Goal: Task Accomplishment & Management: Complete application form

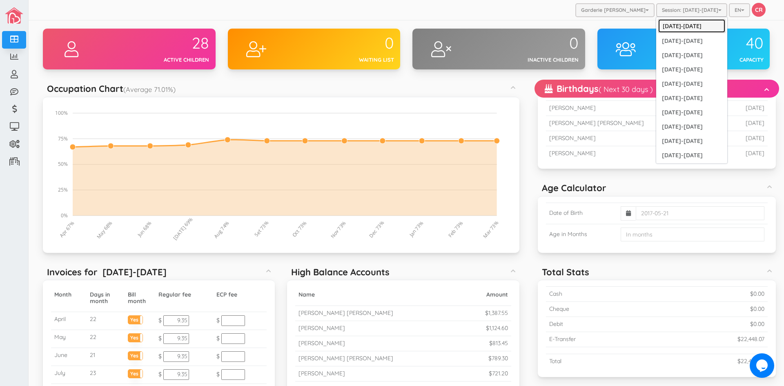
click at [683, 24] on link "[DATE]-[DATE]" at bounding box center [692, 26] width 68 height 14
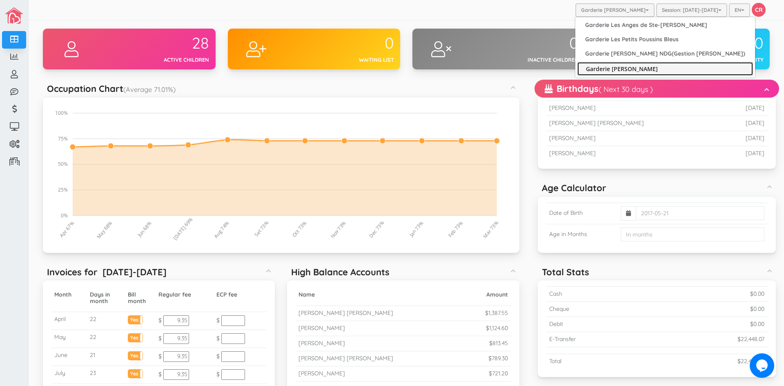
click at [622, 68] on link "Garderie [PERSON_NAME]" at bounding box center [665, 69] width 176 height 14
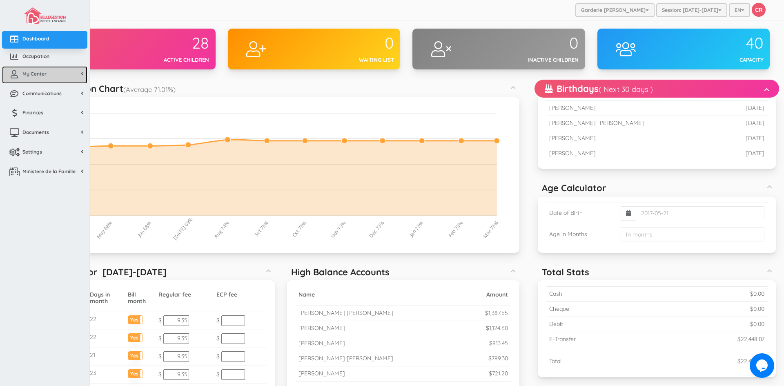
click at [39, 73] on span "My Center" at bounding box center [34, 73] width 24 height 7
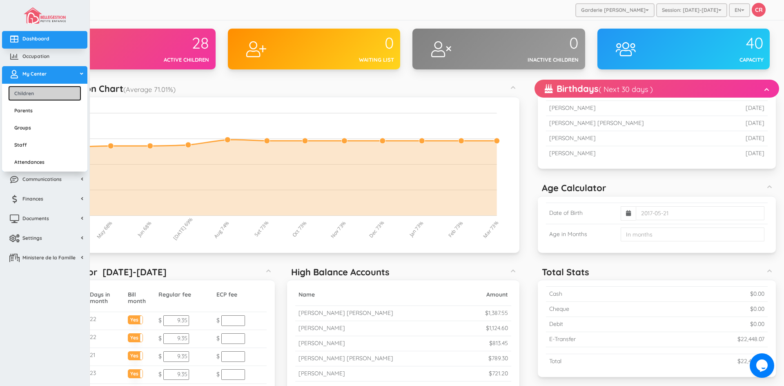
click at [37, 93] on link "Children" at bounding box center [44, 93] width 73 height 15
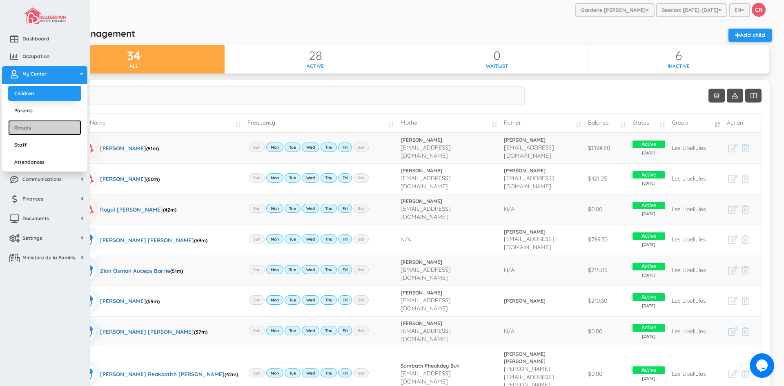
click at [32, 128] on link "Groups" at bounding box center [44, 127] width 73 height 15
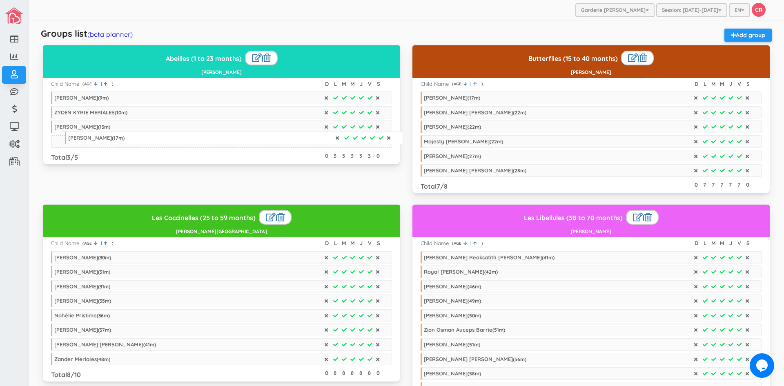
drag, startPoint x: 460, startPoint y: 97, endPoint x: 105, endPoint y: 138, distance: 357.9
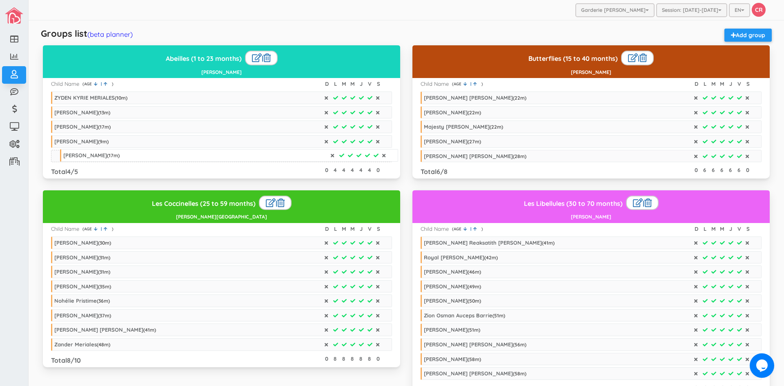
drag, startPoint x: 441, startPoint y: 99, endPoint x: 95, endPoint y: 154, distance: 350.2
click at [93, 154] on div "Imad-Adeel Traore Dermane ( 9 m)" at bounding box center [81, 156] width 54 height 7
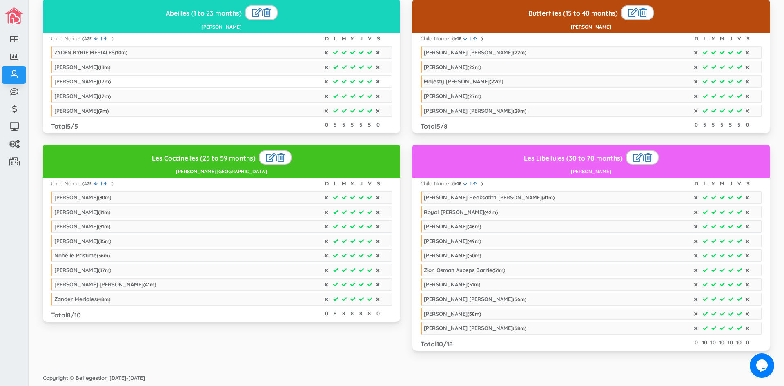
click at [100, 79] on div "Liam Chancelin Kentsa ( 17 m)" at bounding box center [82, 81] width 56 height 7
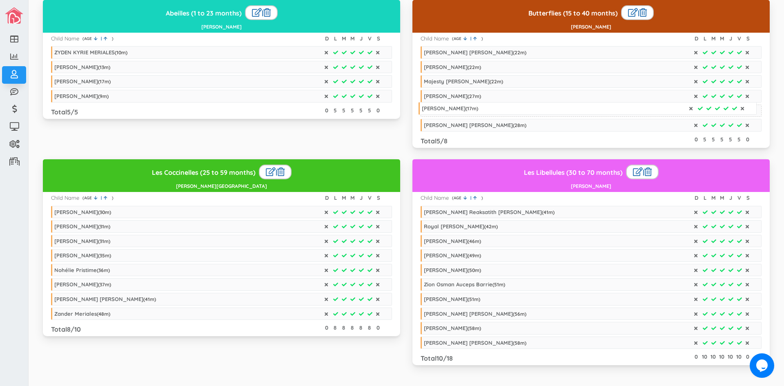
drag, startPoint x: 95, startPoint y: 94, endPoint x: 462, endPoint y: 106, distance: 367.7
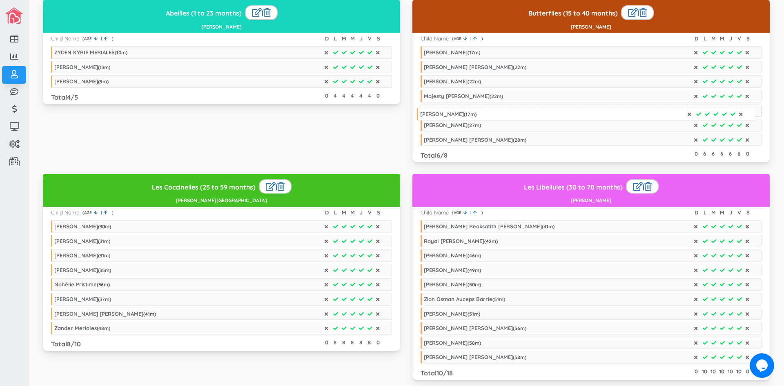
drag, startPoint x: 91, startPoint y: 80, endPoint x: 457, endPoint y: 113, distance: 367.3
click at [457, 113] on div "Liam Chancelin Kentsa ( 17 m)" at bounding box center [448, 114] width 56 height 7
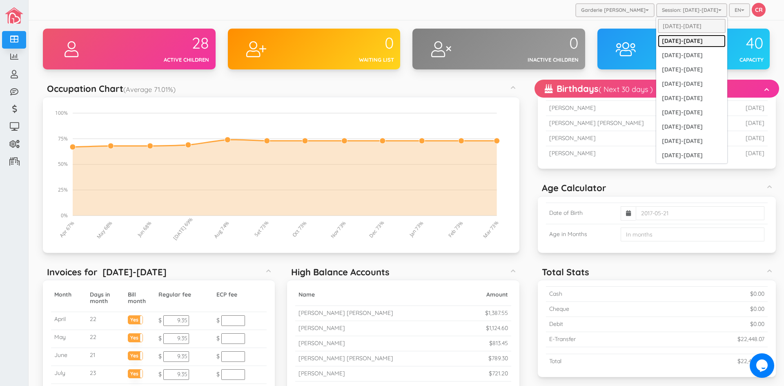
click at [684, 39] on link "[DATE]-[DATE]" at bounding box center [692, 41] width 68 height 13
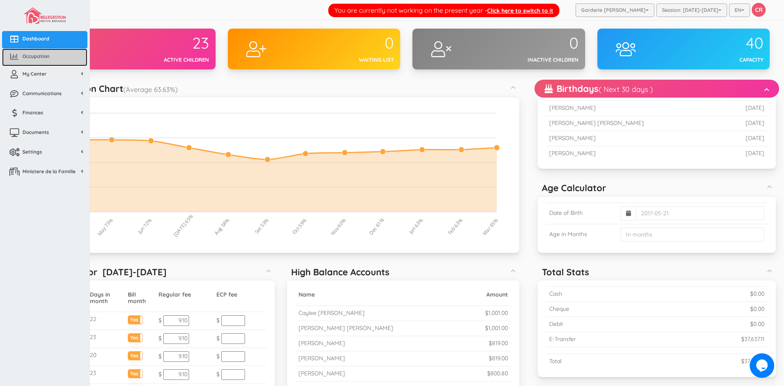
click at [41, 56] on span "Occupation" at bounding box center [35, 56] width 27 height 7
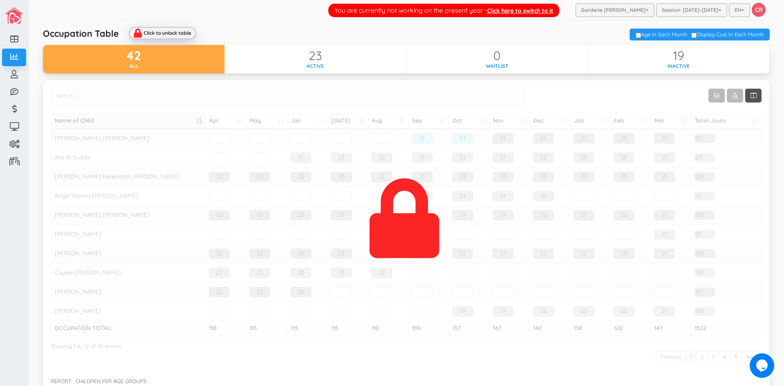
click at [143, 31] on div "Click to unlock table" at bounding box center [162, 33] width 67 height 12
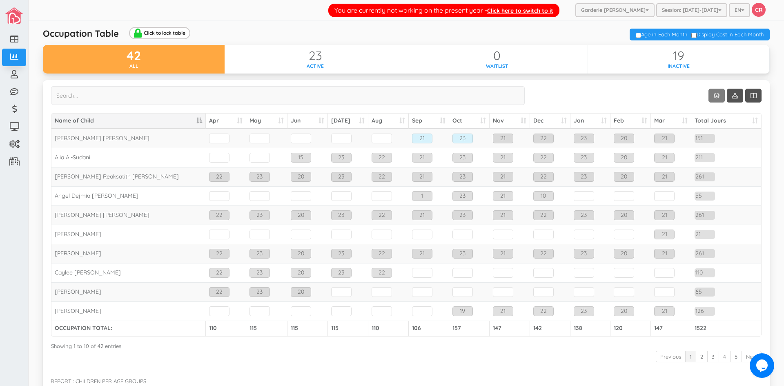
click at [708, 98] on link "Show 10 rows" at bounding box center [716, 96] width 16 height 14
click at [704, 144] on link "50" at bounding box center [723, 143] width 62 height 13
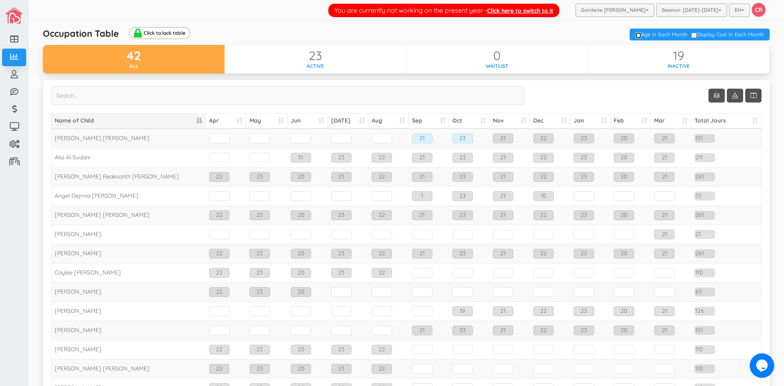
click at [636, 36] on input "checkbox" at bounding box center [638, 35] width 5 height 6
checkbox input "true"
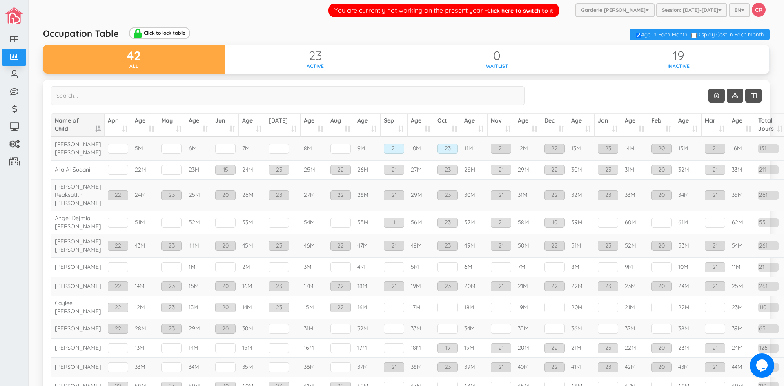
click at [597, 128] on th "Jan" at bounding box center [608, 125] width 27 height 23
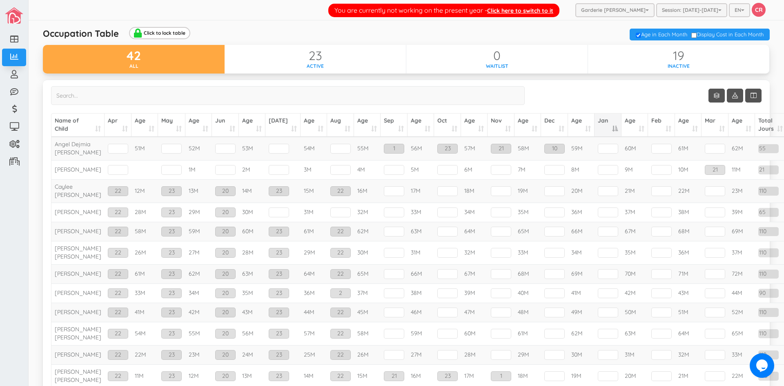
click at [595, 129] on th "Jan" at bounding box center [608, 125] width 27 height 23
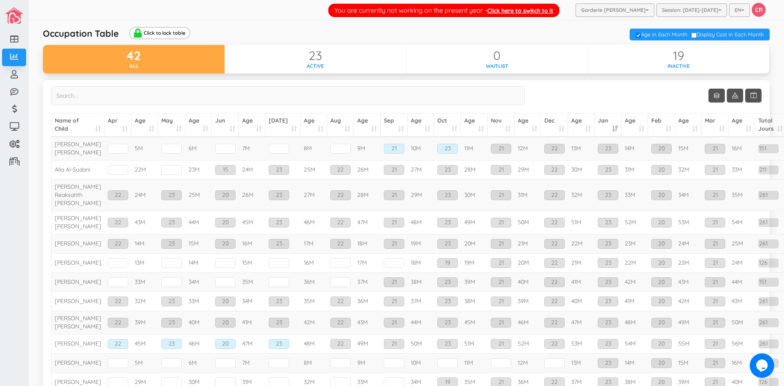
click at [624, 129] on th "Age" at bounding box center [634, 125] width 27 height 23
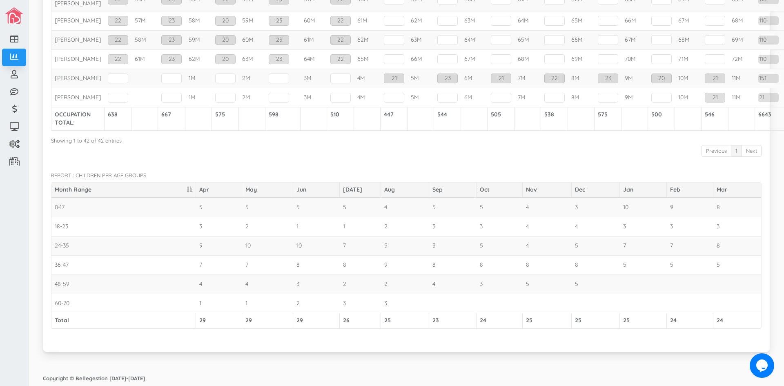
scroll to position [1105, 0]
drag, startPoint x: 620, startPoint y: 208, endPoint x: 625, endPoint y: 208, distance: 5.3
click at [625, 208] on td "10" at bounding box center [643, 207] width 47 height 19
click at [630, 213] on td "10" at bounding box center [643, 207] width 47 height 19
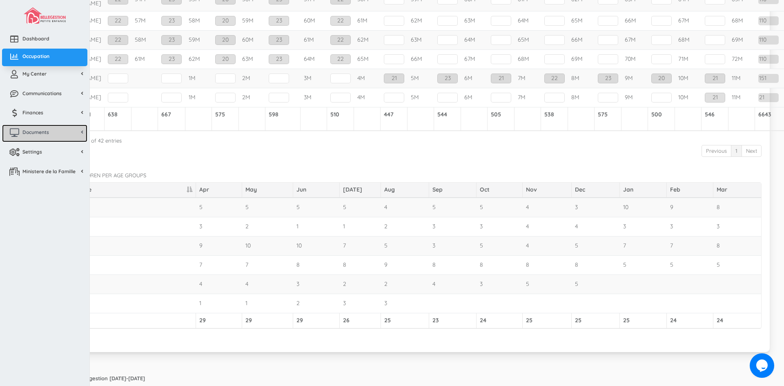
click at [62, 138] on link "Documents" at bounding box center [44, 134] width 85 height 18
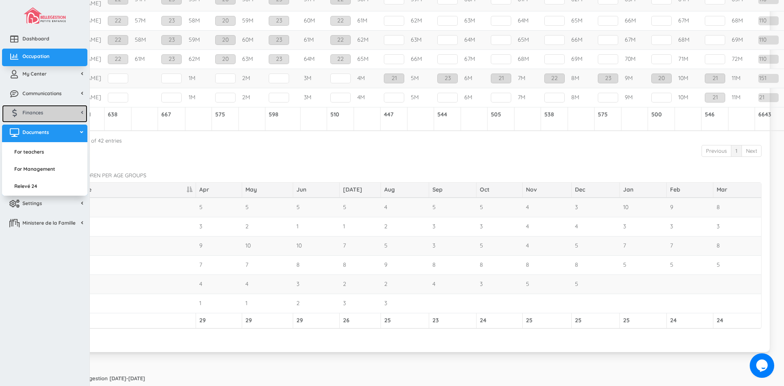
click at [54, 121] on link "Finances" at bounding box center [44, 114] width 85 height 18
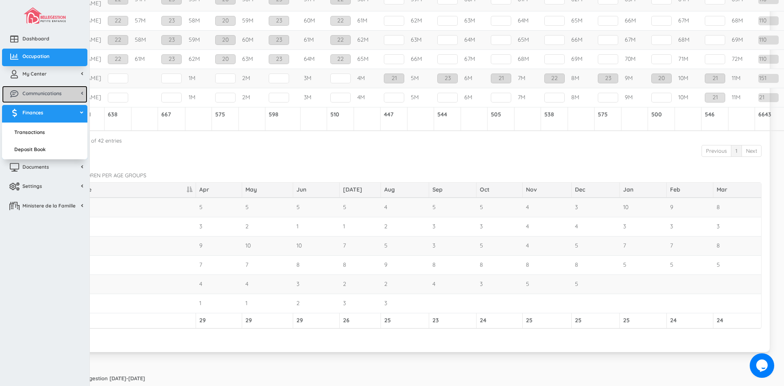
click at [54, 94] on span "Communications" at bounding box center [41, 93] width 39 height 7
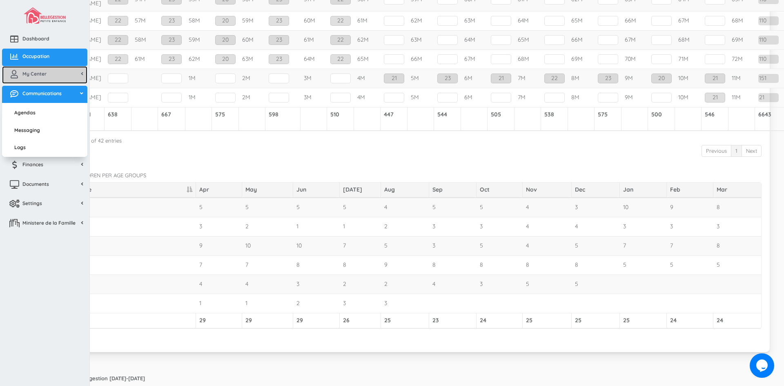
click at [53, 75] on link "My Center" at bounding box center [44, 75] width 85 height 18
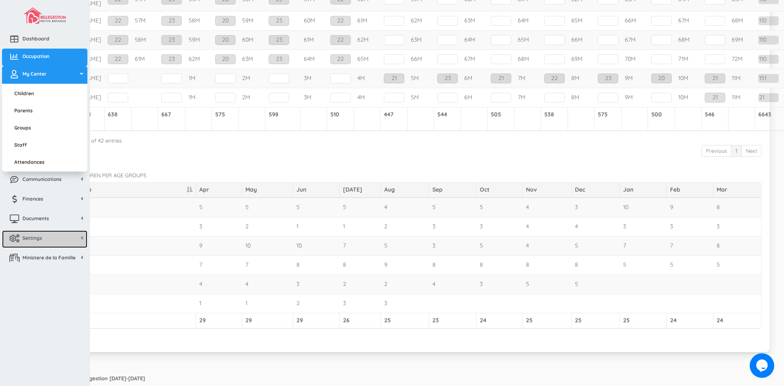
click at [53, 238] on link "Settings" at bounding box center [44, 239] width 85 height 18
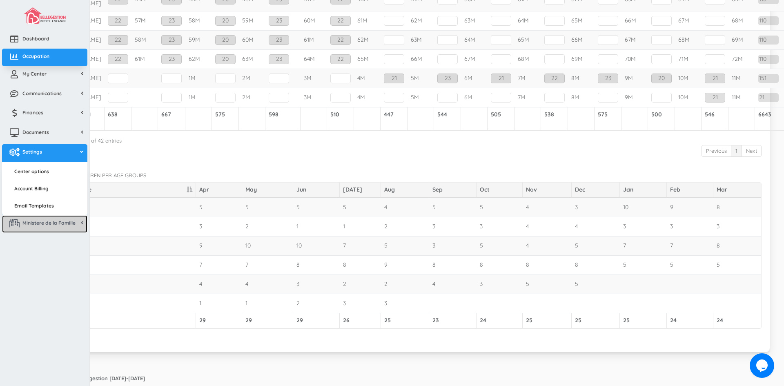
click at [63, 225] on span "Ministere de la Famille" at bounding box center [48, 222] width 53 height 7
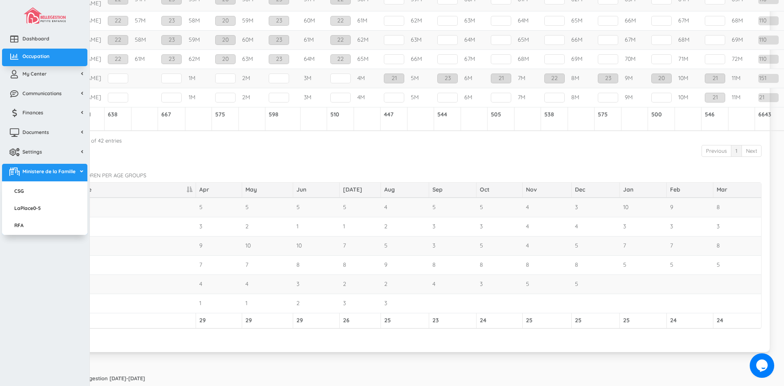
click at [47, 84] on ul "Children Parents Groups Staff Attendances" at bounding box center [44, 85] width 85 height 2
click at [44, 77] on link "My Center" at bounding box center [44, 75] width 85 height 18
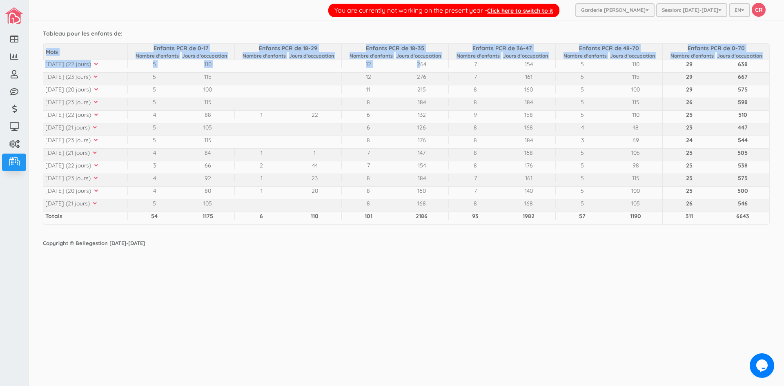
drag, startPoint x: 420, startPoint y: 67, endPoint x: 438, endPoint y: 226, distance: 160.6
click at [438, 226] on div "Mois Enfants PCR de 0-17 Nombre d'enfants Jours d'occupation Enfants PCR de 18-…" at bounding box center [406, 134] width 727 height 186
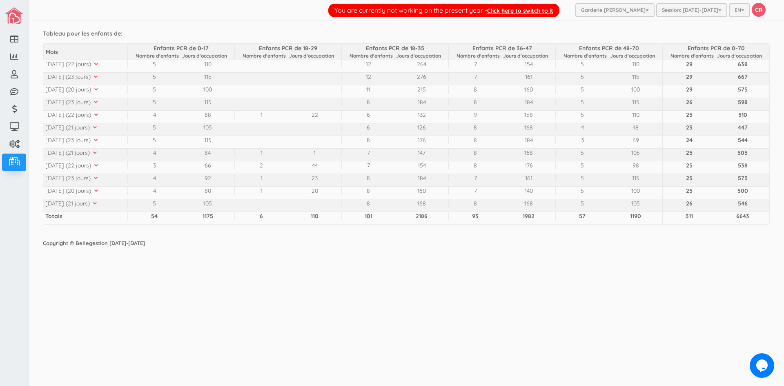
click at [443, 247] on div "Copyright © Bellegestion [DATE]-[DATE]" at bounding box center [406, 243] width 743 height 16
click at [97, 201] on icon at bounding box center [93, 203] width 7 height 6
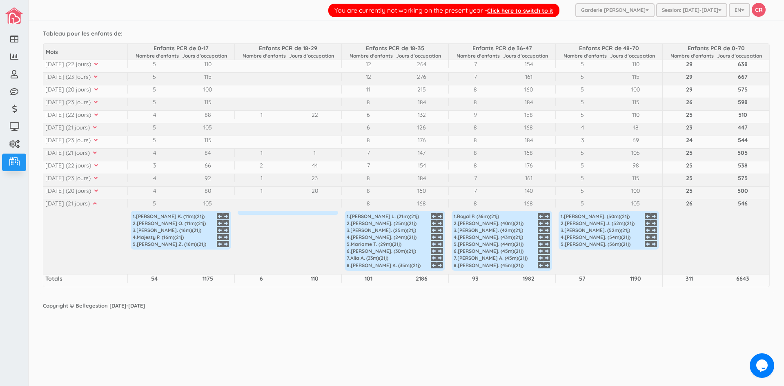
click at [102, 194] on div "Feb 2025 (20 jours)" at bounding box center [86, 191] width 82 height 8
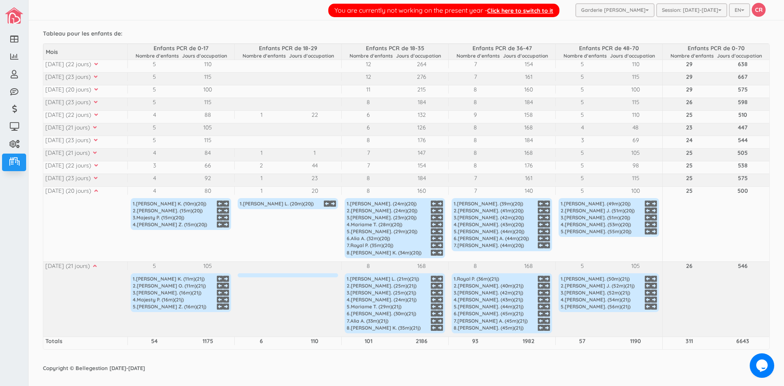
click at [98, 178] on icon at bounding box center [94, 178] width 7 height 6
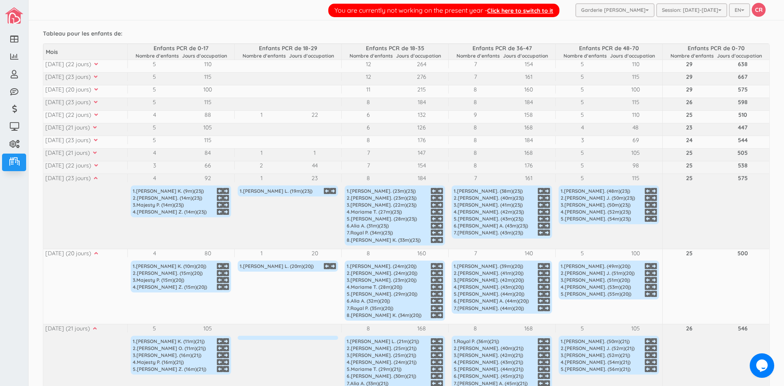
click at [98, 167] on icon at bounding box center [94, 166] width 7 height 6
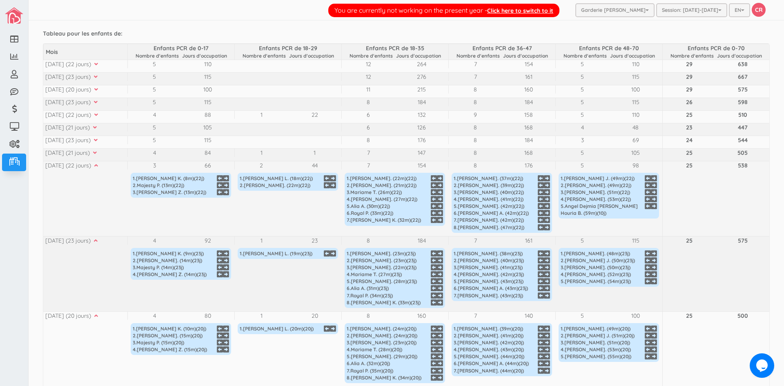
click at [98, 167] on icon at bounding box center [94, 166] width 7 height 6
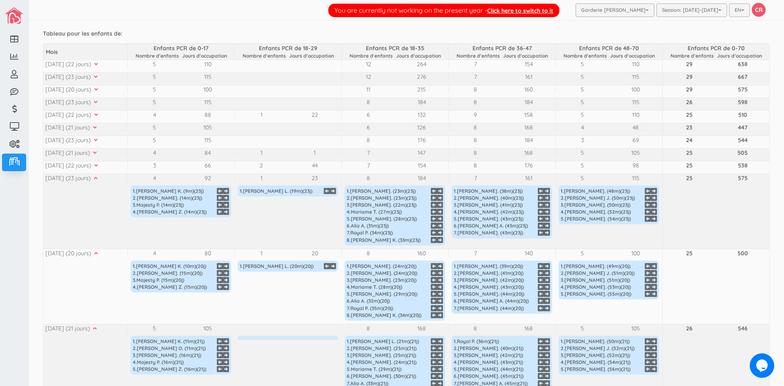
click at [98, 176] on icon at bounding box center [94, 178] width 7 height 6
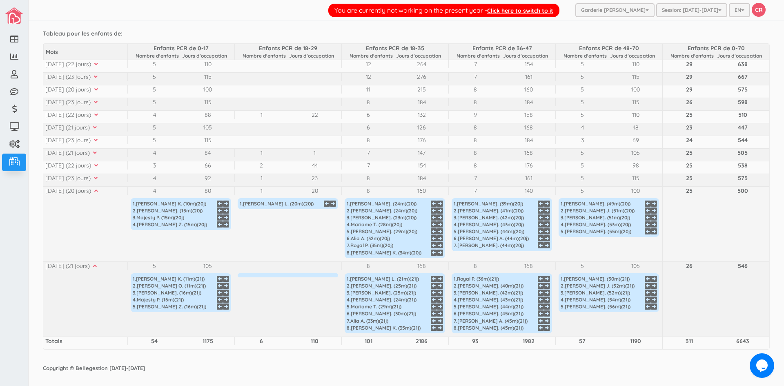
click at [98, 188] on icon at bounding box center [94, 191] width 7 height 6
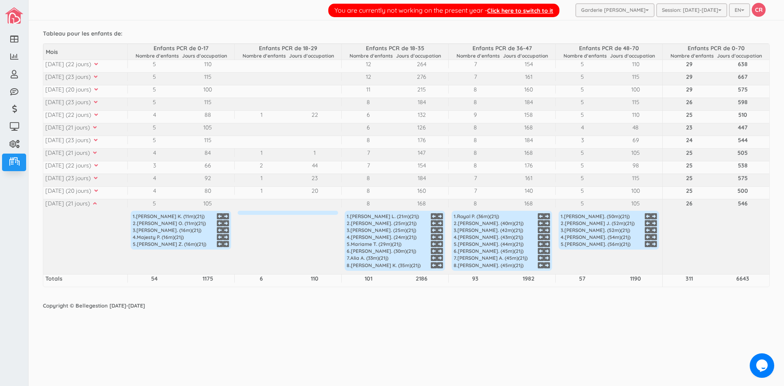
click at [97, 204] on icon at bounding box center [93, 203] width 7 height 6
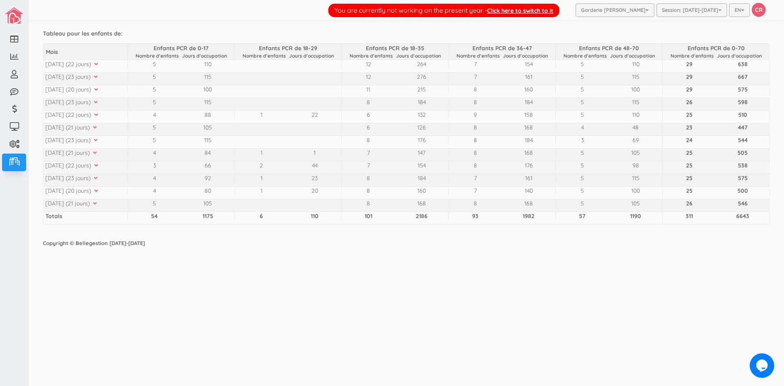
click at [111, 167] on div "Dec 2024 (22 jours)" at bounding box center [86, 165] width 82 height 8
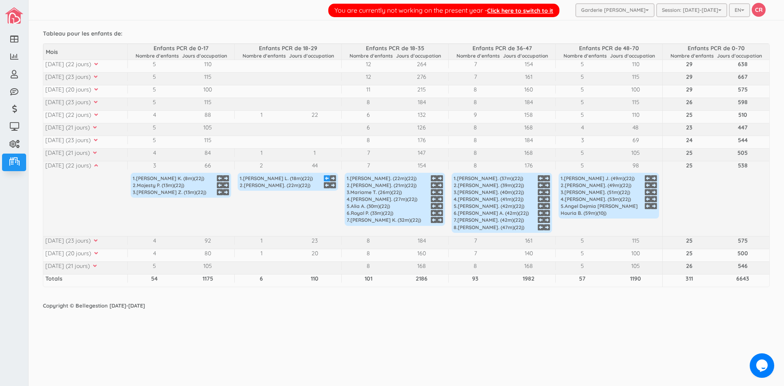
click at [325, 176] on icon at bounding box center [327, 178] width 6 height 7
click at [227, 201] on icon at bounding box center [226, 199] width 6 height 7
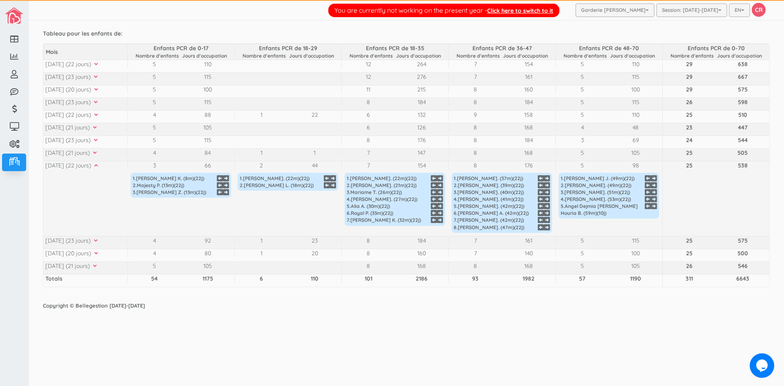
click at [105, 151] on div "Nov 2024 (21 jours)" at bounding box center [86, 153] width 82 height 8
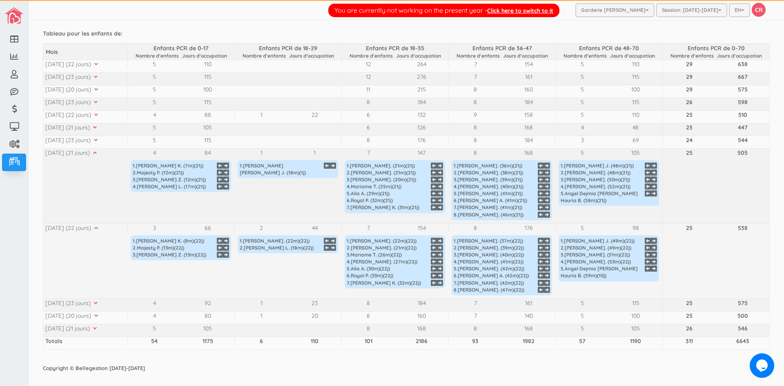
click at [107, 228] on div "Dec 2024 (22 jours)" at bounding box center [86, 228] width 82 height 8
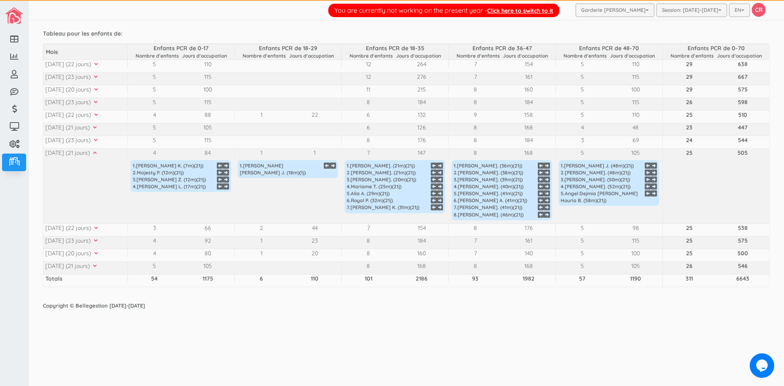
click at [97, 153] on icon at bounding box center [93, 153] width 7 height 6
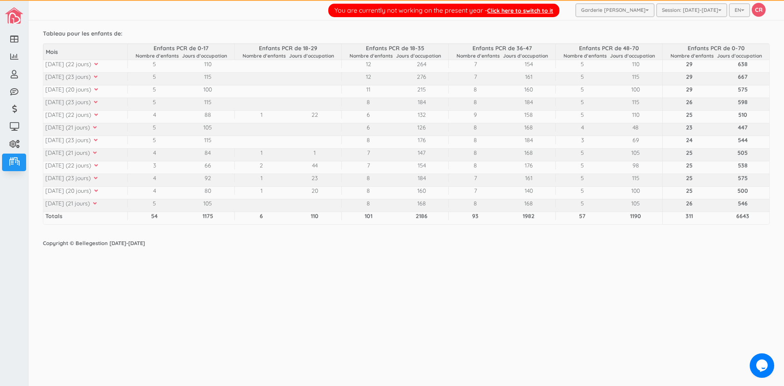
click at [325, 286] on div "You are currently not working on the present year - Click here to switch to it …" at bounding box center [406, 193] width 755 height 386
click at [289, 272] on div "You are currently not working on the present year - Click here to switch to it …" at bounding box center [406, 193] width 755 height 386
click at [285, 283] on div "You are currently not working on the present year - Click here to switch to it …" at bounding box center [406, 193] width 755 height 386
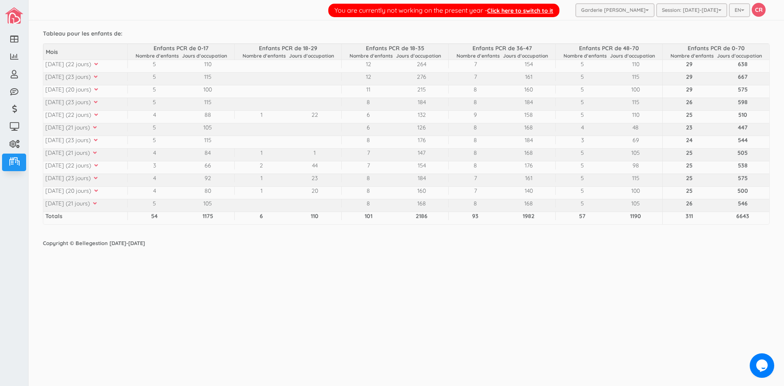
click at [607, 292] on div "You are currently not working on the present year - Click here to switch to it …" at bounding box center [406, 193] width 755 height 386
click at [105, 65] on div "Apr 2024 (22 jours)" at bounding box center [86, 64] width 82 height 8
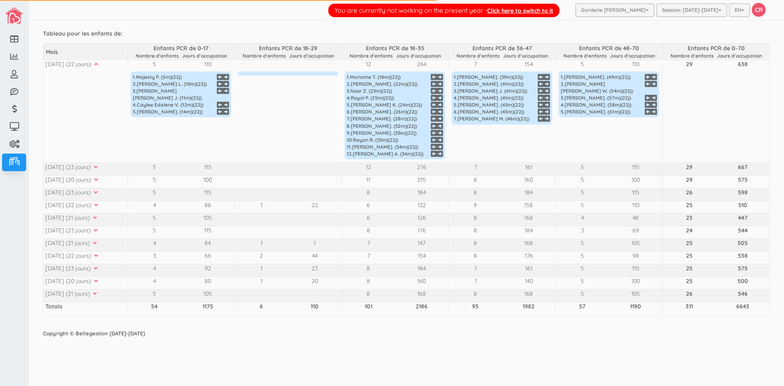
click at [231, 170] on div "115" at bounding box center [207, 167] width 53 height 8
click at [98, 65] on icon at bounding box center [94, 64] width 7 height 6
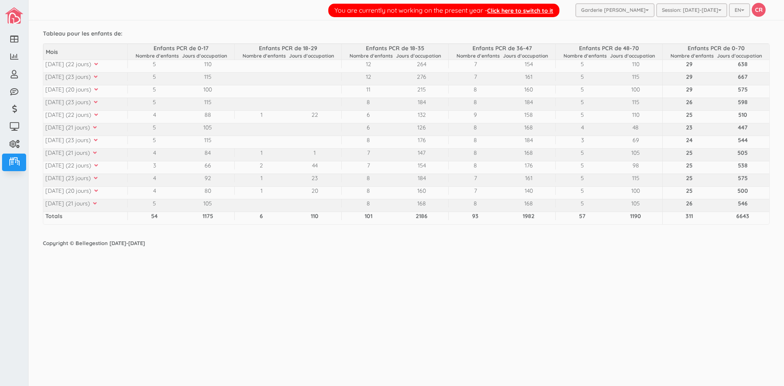
click at [298, 78] on td at bounding box center [287, 78] width 107 height 13
click at [98, 62] on icon at bounding box center [94, 64] width 7 height 6
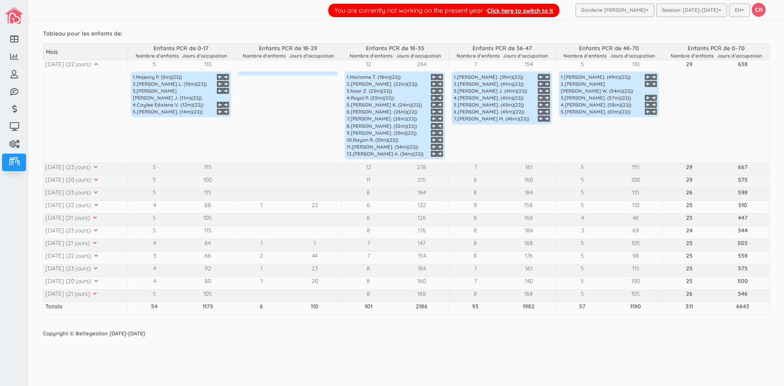
click at [98, 180] on icon at bounding box center [94, 180] width 7 height 6
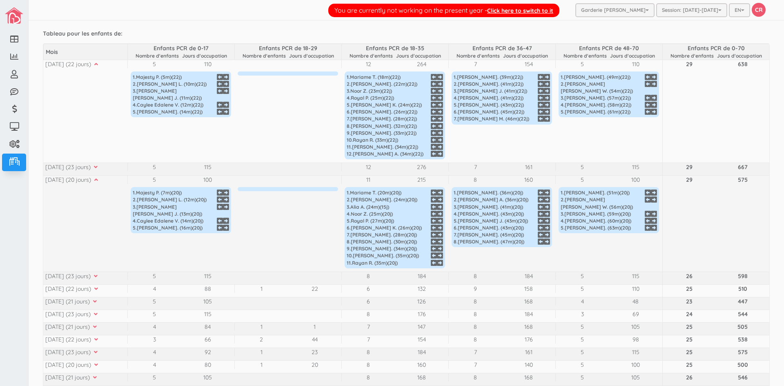
click at [275, 229] on td at bounding box center [287, 223] width 107 height 96
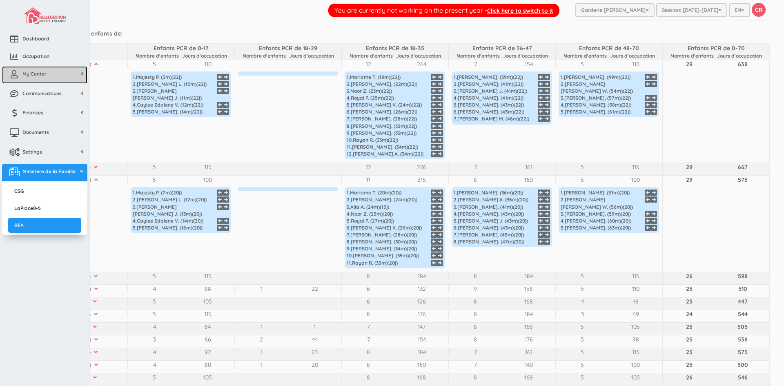
click at [27, 71] on span "My Center" at bounding box center [34, 73] width 24 height 7
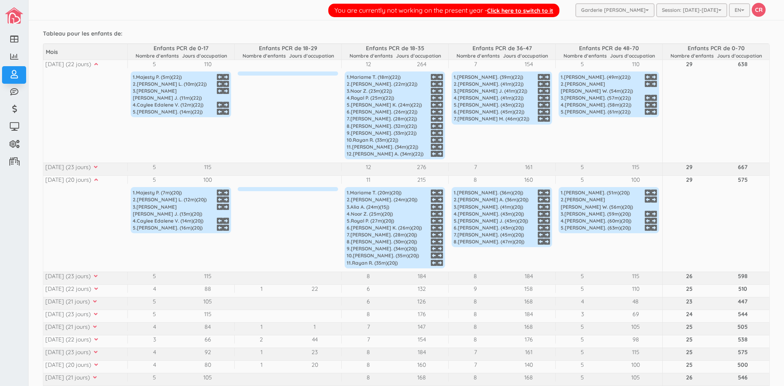
click at [214, 15] on div "You are currently not working on the present year - Click here to switch to it …" at bounding box center [406, 10] width 755 height 20
click at [98, 179] on icon at bounding box center [94, 180] width 7 height 6
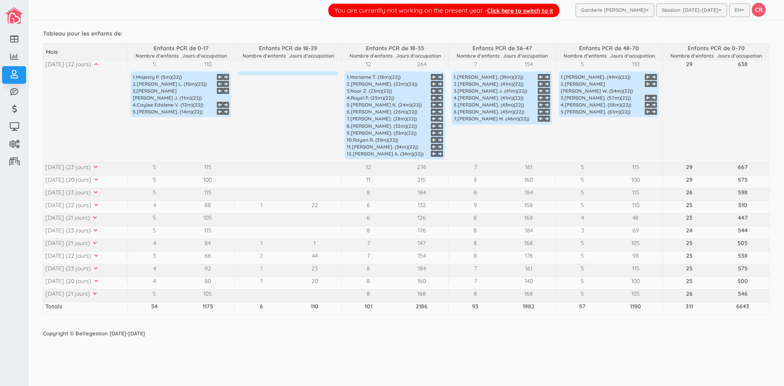
click at [98, 66] on icon at bounding box center [94, 64] width 7 height 6
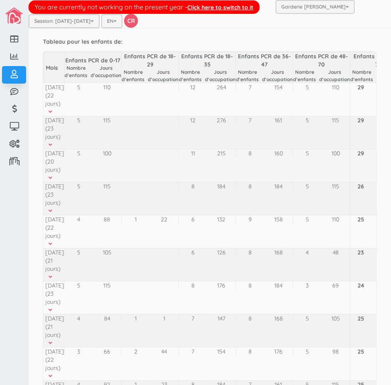
click at [50, 181] on icon at bounding box center [48, 178] width 7 height 6
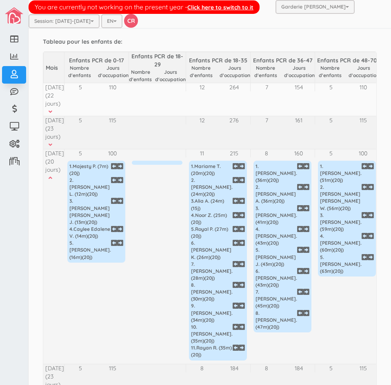
click at [223, 158] on div "215" at bounding box center [234, 153] width 32 height 8
click at [74, 314] on td "5 100 1 . Majesty P . ( 7 m)( 20 j) 2 . Léo KaiRan L . ( 12 m)( 20 j) 3 . moham…" at bounding box center [96, 256] width 65 height 215
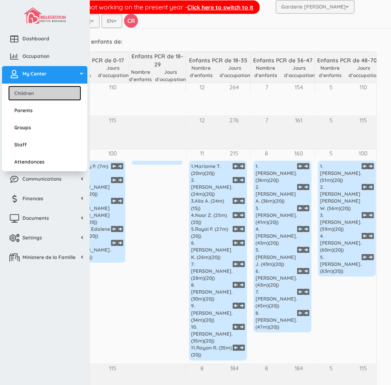
click at [31, 95] on link "Children" at bounding box center [44, 93] width 73 height 15
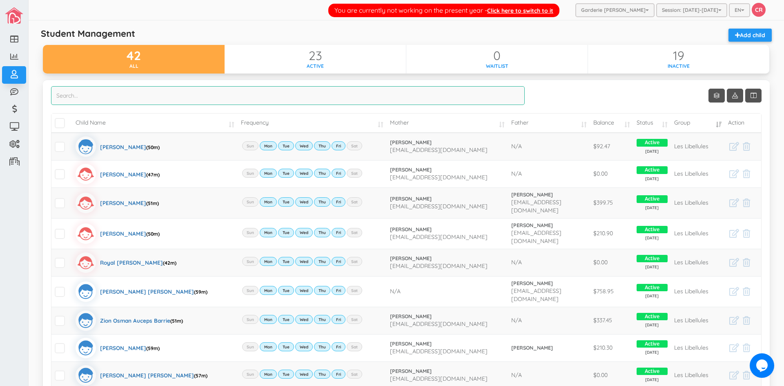
click at [237, 96] on input "search" at bounding box center [288, 95] width 474 height 19
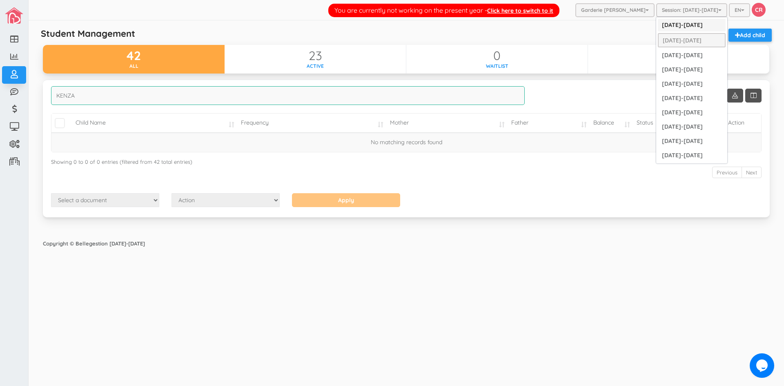
type input "KENZA"
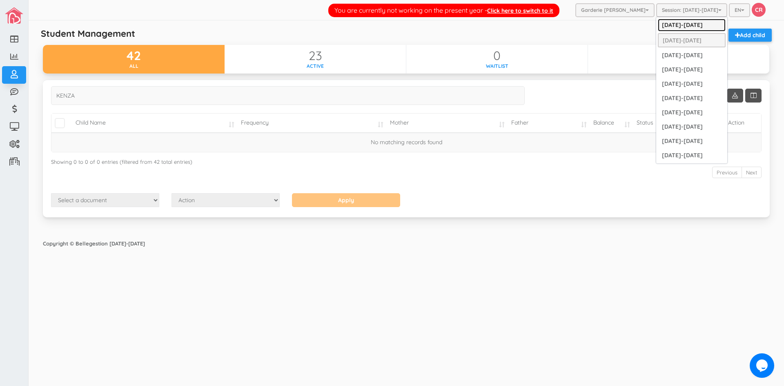
click at [698, 26] on link "[DATE]-[DATE]" at bounding box center [692, 25] width 68 height 13
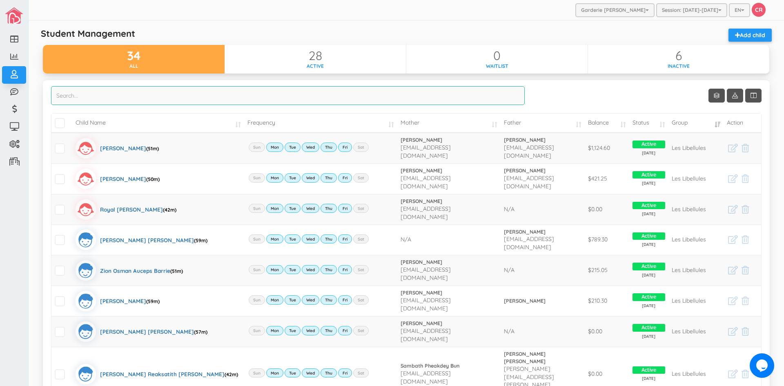
click at [311, 89] on input "search" at bounding box center [288, 95] width 474 height 19
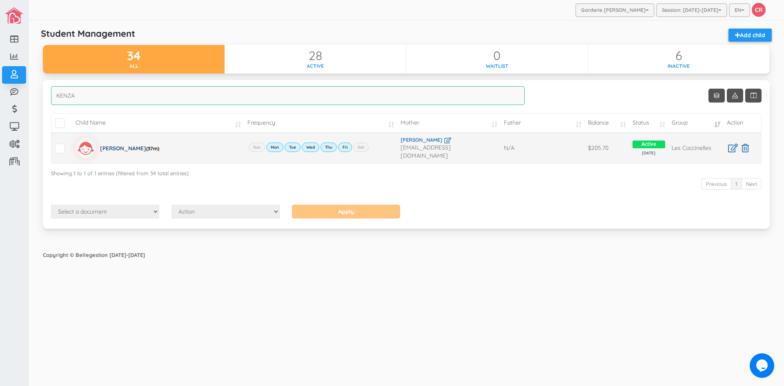
type input "KENZA"
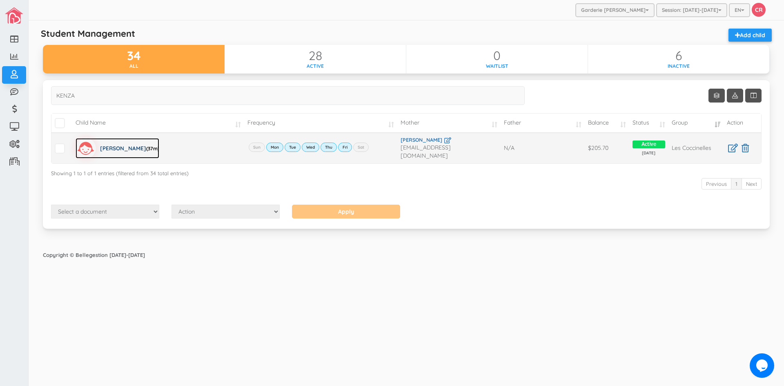
click at [159, 147] on div "[PERSON_NAME] (37m)" at bounding box center [129, 148] width 59 height 20
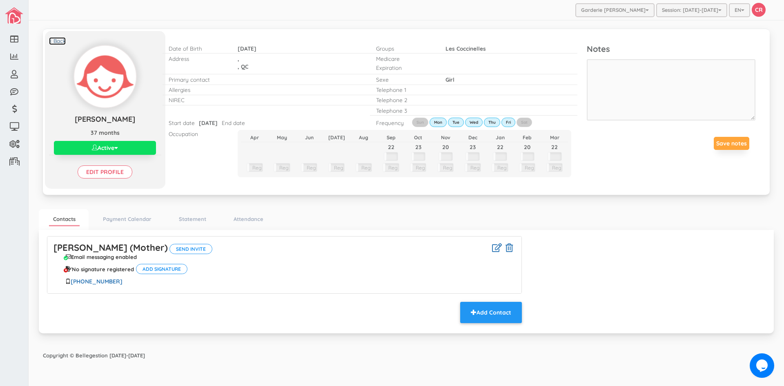
click at [60, 42] on link "< Back" at bounding box center [57, 41] width 17 height 8
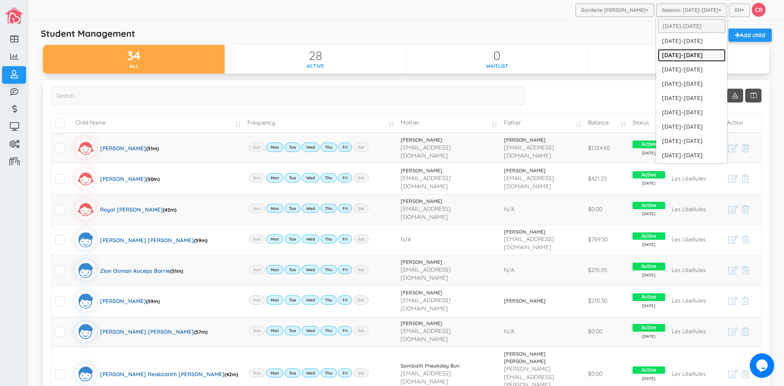
click at [690, 53] on link "[DATE]-[DATE]" at bounding box center [692, 55] width 68 height 13
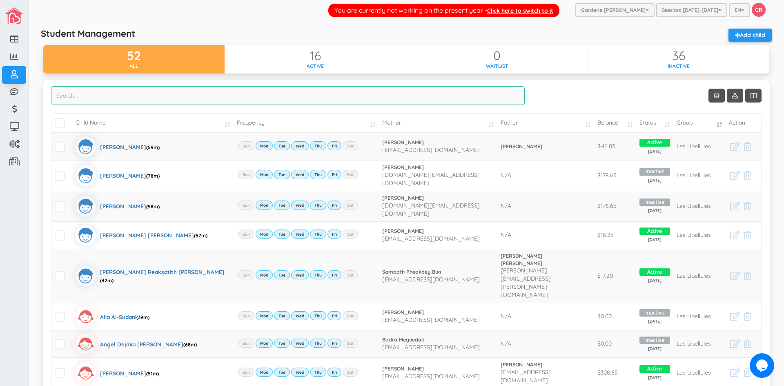
click at [196, 100] on input "search" at bounding box center [288, 95] width 474 height 19
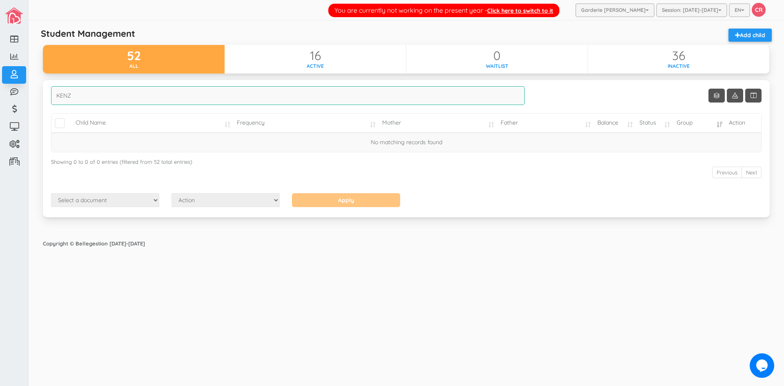
type input "KENZA"
drag, startPoint x: 124, startPoint y: 94, endPoint x: 56, endPoint y: 94, distance: 68.2
click at [56, 94] on input "KENZA" at bounding box center [288, 95] width 474 height 19
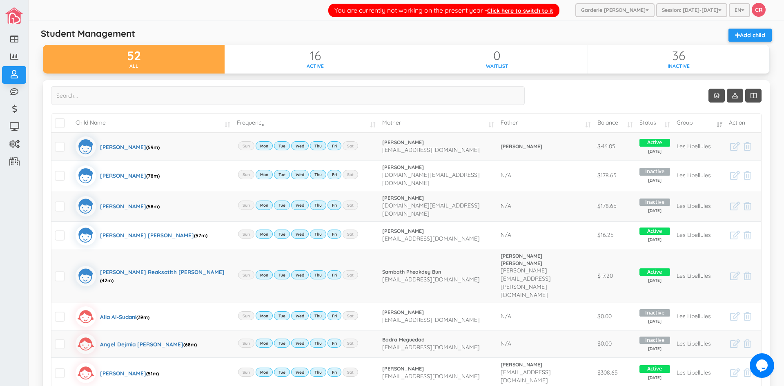
click at [589, 90] on div "Show 10 rows Child Name Frequency Mother Father Balance Status Group Action [PE…" at bounding box center [406, 286] width 710 height 401
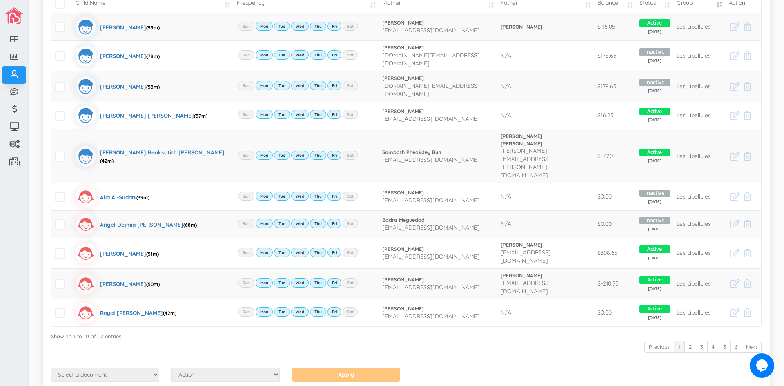
scroll to position [79, 0]
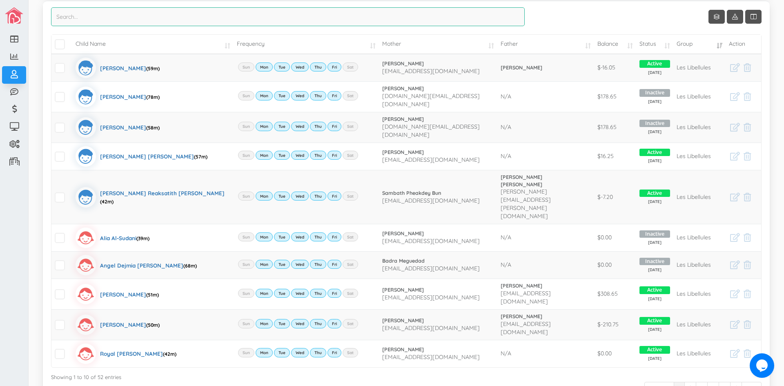
click at [146, 15] on input "search" at bounding box center [288, 16] width 474 height 19
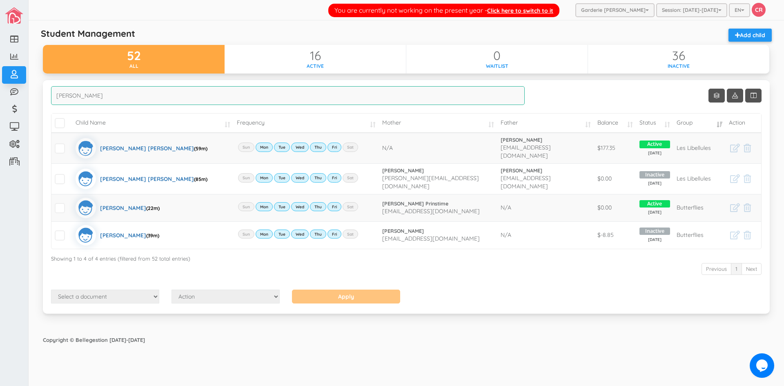
scroll to position [0, 0]
type input "K"
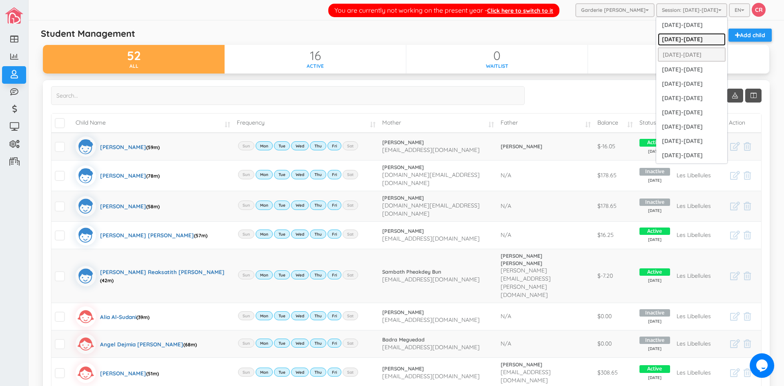
click at [695, 41] on link "[DATE]-[DATE]" at bounding box center [692, 39] width 68 height 13
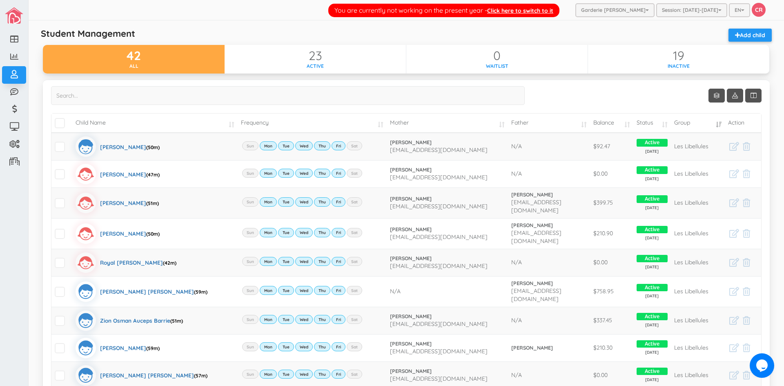
scroll to position [120, 0]
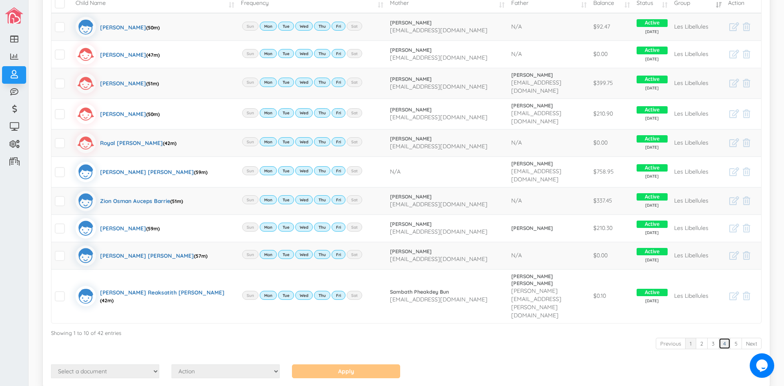
click at [719, 338] on link "4" at bounding box center [725, 344] width 12 height 12
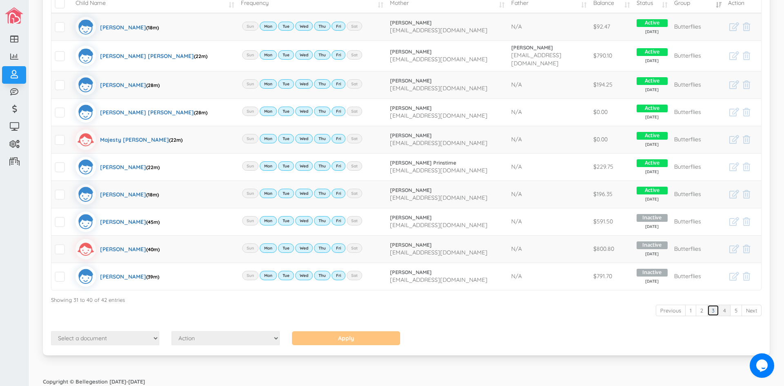
click at [707, 309] on link "3" at bounding box center [713, 311] width 12 height 12
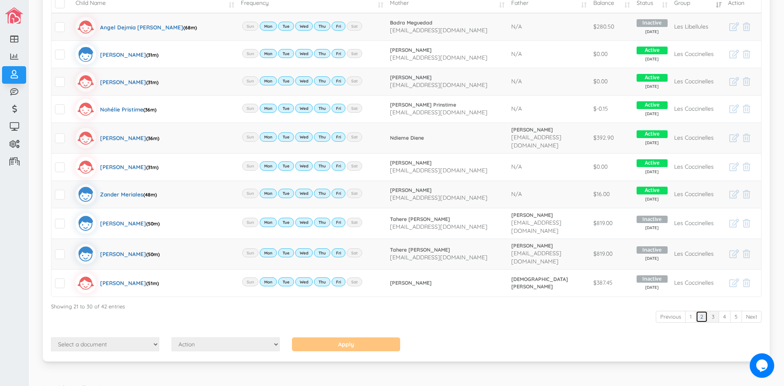
click at [696, 311] on link "2" at bounding box center [702, 317] width 12 height 12
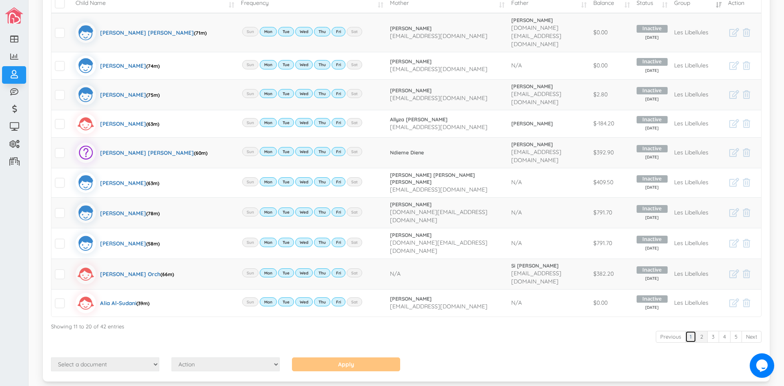
click at [687, 331] on link "1" at bounding box center [690, 337] width 11 height 12
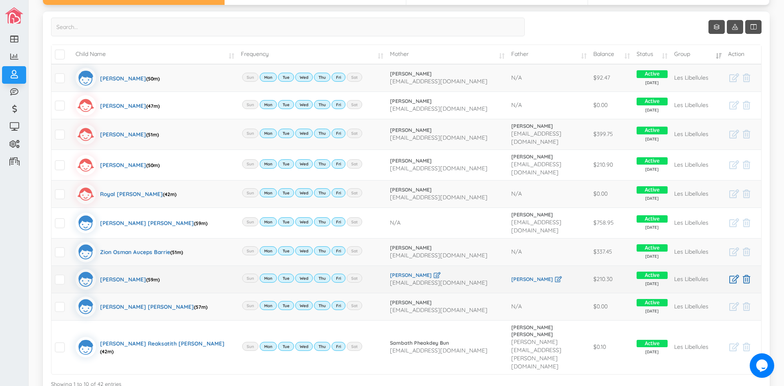
scroll to position [0, 0]
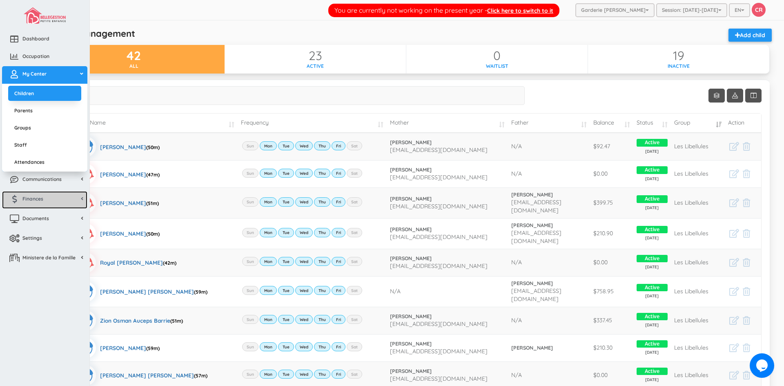
click at [50, 195] on link "Finances" at bounding box center [44, 200] width 85 height 18
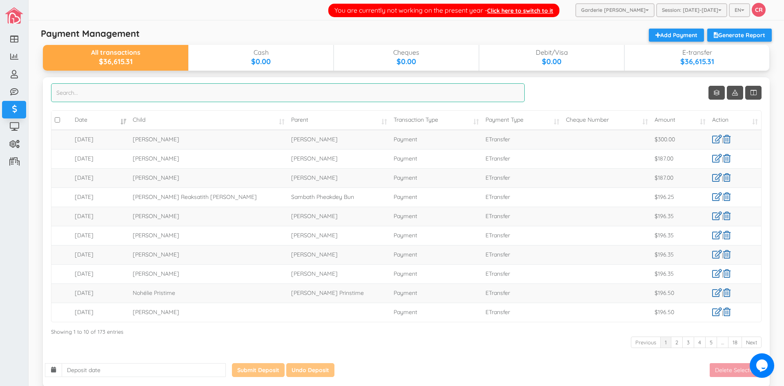
click at [271, 89] on input "search" at bounding box center [288, 92] width 474 height 19
type input "K"
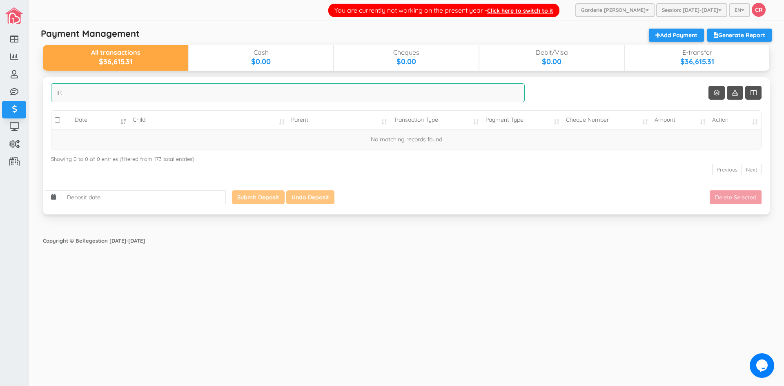
type input "I"
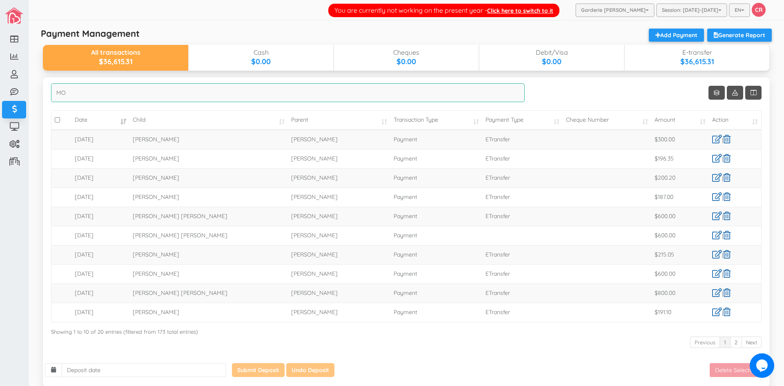
type input "M"
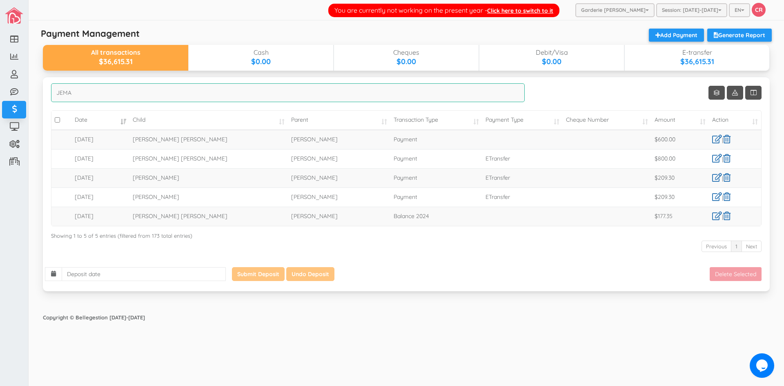
type input "JEMAI"
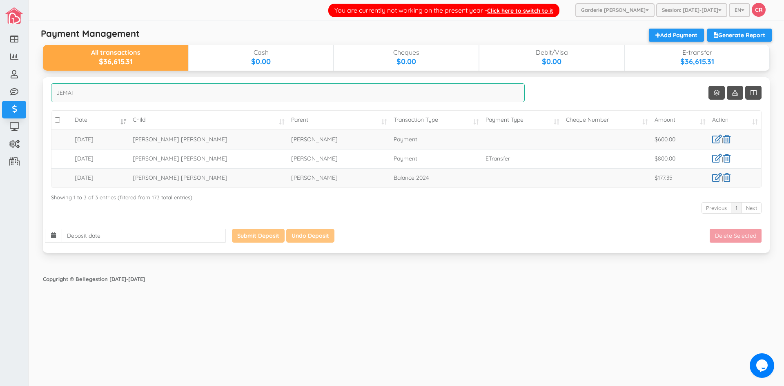
drag, startPoint x: 104, startPoint y: 95, endPoint x: 30, endPoint y: 94, distance: 74.3
click at [30, 94] on div "You are currently not working on the present year - Click here to switch to it …" at bounding box center [406, 193] width 755 height 386
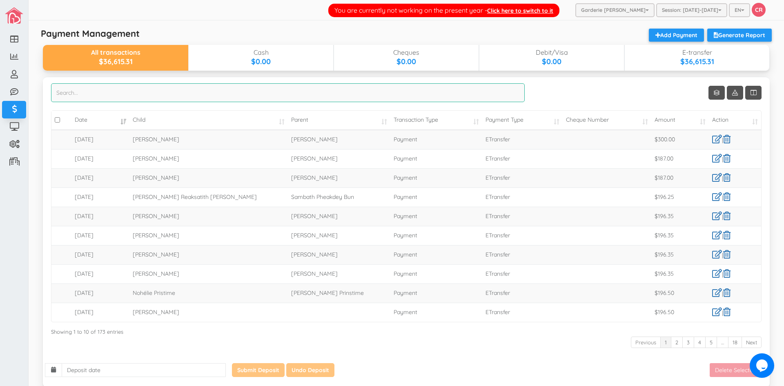
click at [165, 96] on input "search" at bounding box center [288, 92] width 474 height 19
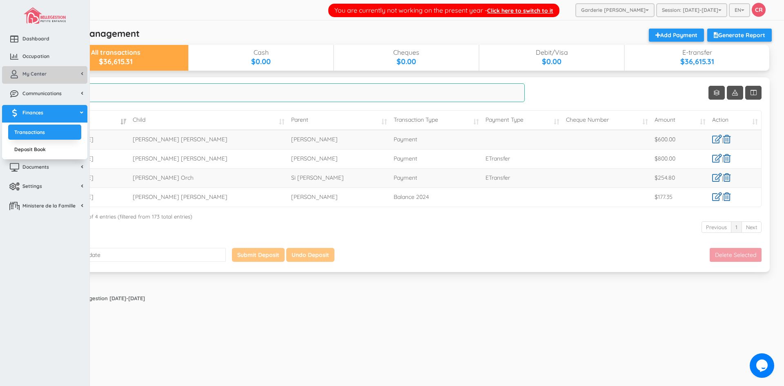
type input "MOH"
click at [28, 74] on span "My Center" at bounding box center [34, 73] width 24 height 7
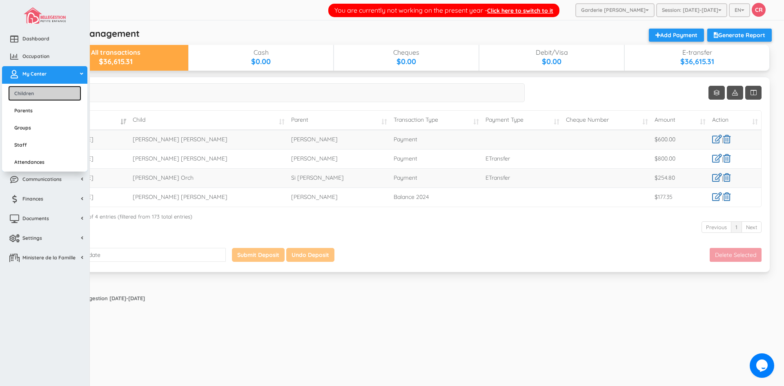
click at [27, 92] on link "Children" at bounding box center [44, 93] width 73 height 15
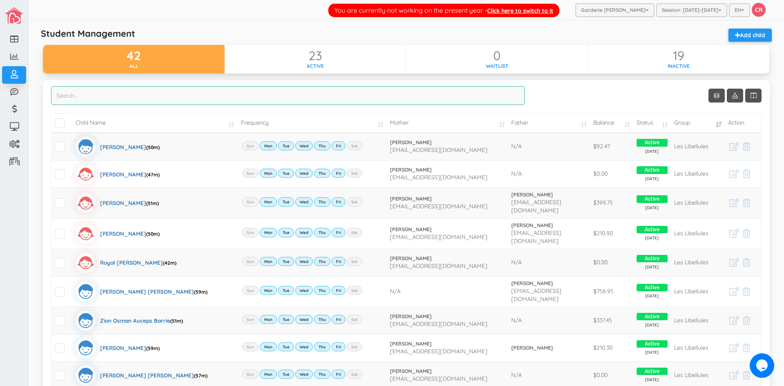
click at [196, 91] on input "search" at bounding box center [288, 95] width 474 height 19
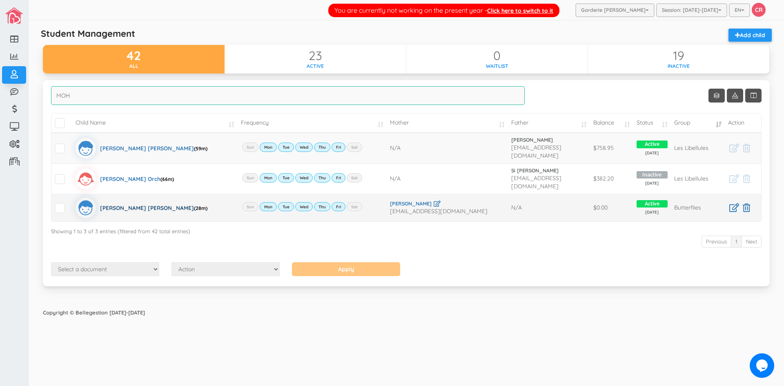
type input "MOH"
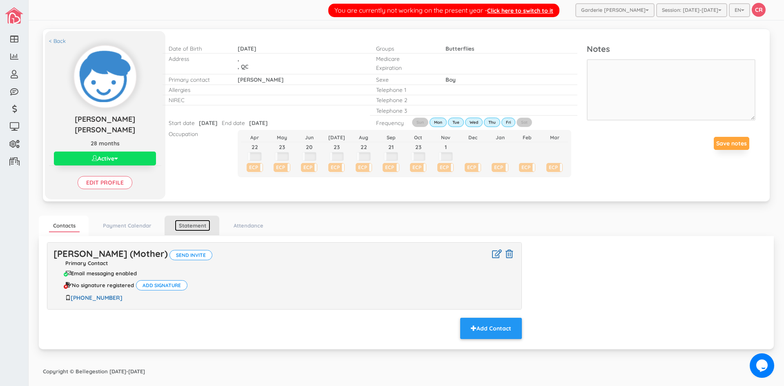
click at [206, 223] on link "Statement" at bounding box center [193, 226] width 36 height 12
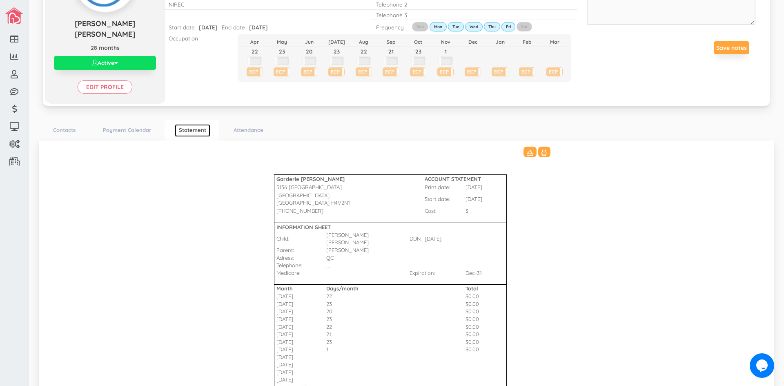
scroll to position [171, 0]
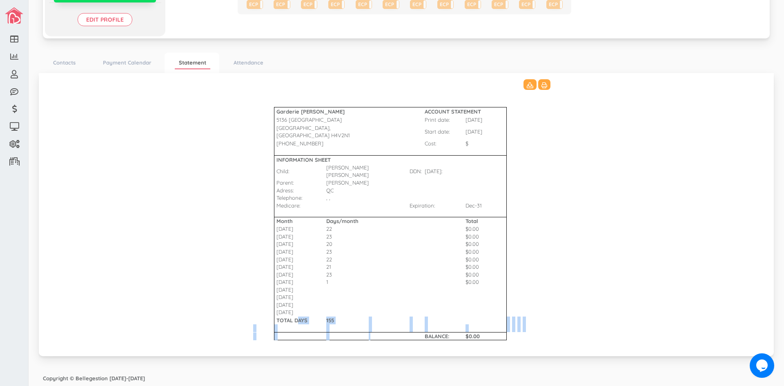
drag, startPoint x: 294, startPoint y: 322, endPoint x: 384, endPoint y: 335, distance: 90.8
click at [384, 335] on tbody "Garderie Mary Poppins ACCOUNT STATEMENT 5136 Prince of Wales Print date: 09-Sep…" at bounding box center [406, 213] width 306 height 269
click at [385, 334] on td at bounding box center [389, 336] width 41 height 8
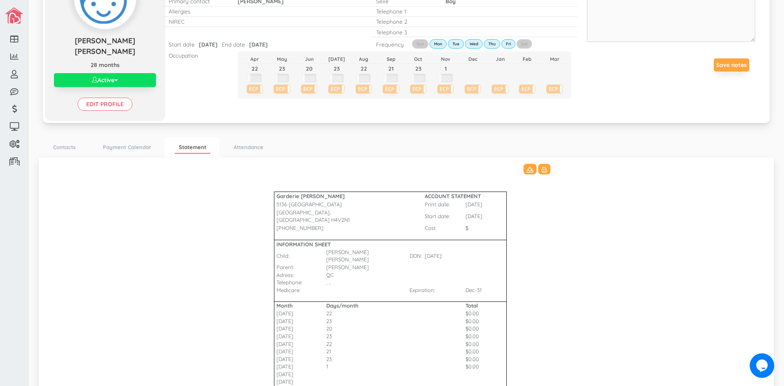
scroll to position [0, 0]
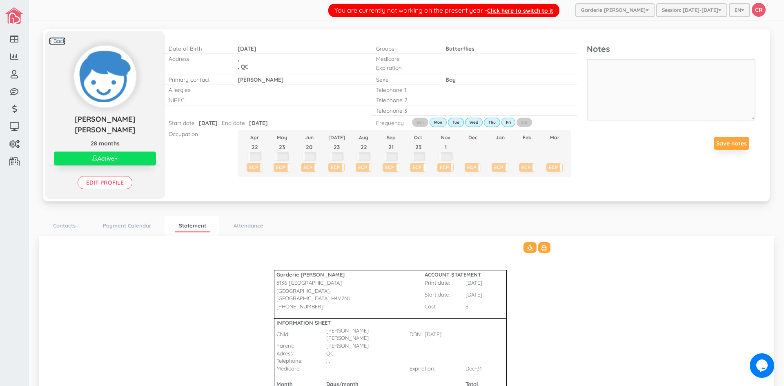
click at [60, 37] on link "< Back" at bounding box center [57, 41] width 17 height 8
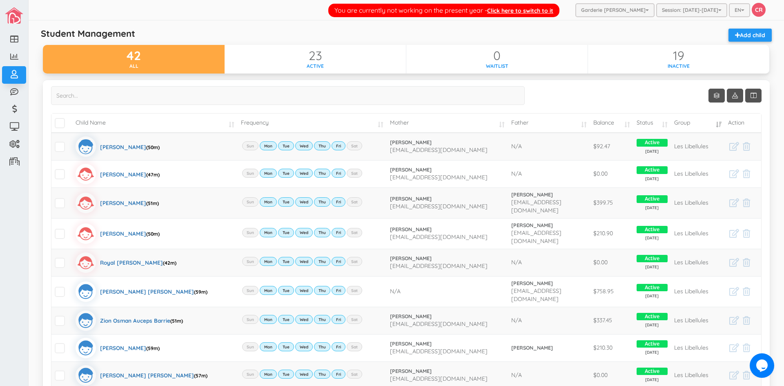
click at [567, 91] on div "Show 10 rows Child Name Frequency Mother Father Balance Status Group Action [PE…" at bounding box center [406, 285] width 710 height 398
click at [579, 101] on div "Show 10 rows Child Name Frequency Mother Father Balance Status Group Action [PE…" at bounding box center [406, 285] width 710 height 398
click at [658, 101] on div "Show 10 rows Child Name Frequency Mother Father Balance Status Group Action [PE…" at bounding box center [406, 285] width 710 height 398
click at [257, 13] on div "You are currently not working on the present year - Click here to switch to it …" at bounding box center [406, 10] width 755 height 20
click at [572, 88] on div "Show 10 rows Child Name Frequency Mother Father Balance Status Group Action [PE…" at bounding box center [406, 285] width 710 height 398
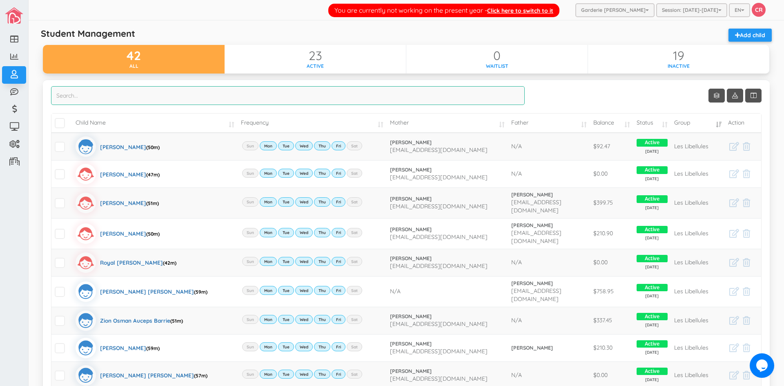
click at [196, 97] on input "search" at bounding box center [288, 95] width 474 height 19
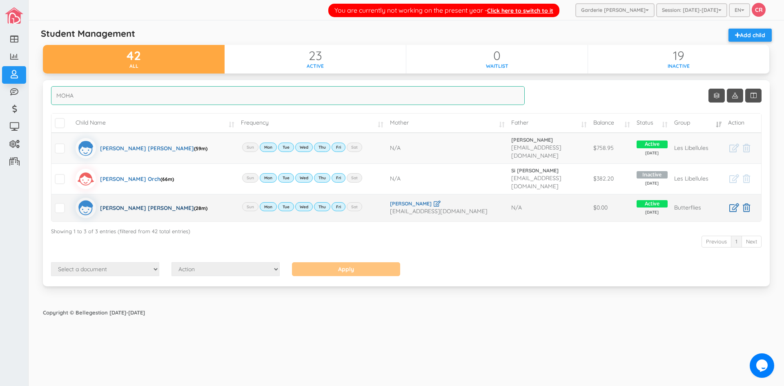
type input "MOHA"
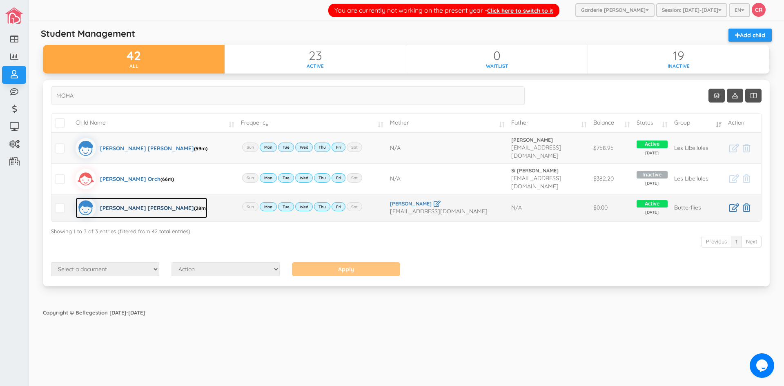
click at [143, 200] on div "[PERSON_NAME] [PERSON_NAME] (28m)" at bounding box center [153, 208] width 107 height 20
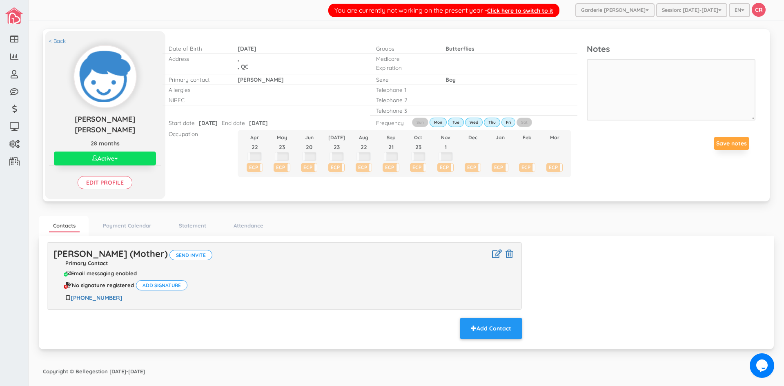
drag, startPoint x: 257, startPoint y: 124, endPoint x: 295, endPoint y: 125, distance: 38.0
click at [295, 125] on div "Start date 2024-03-18 2024-03-18 End date 2024-11-01 2024-11-01" at bounding box center [266, 123] width 207 height 10
drag, startPoint x: 289, startPoint y: 124, endPoint x: 265, endPoint y: 120, distance: 24.0
click at [265, 120] on div "Start date 2024-03-18 2024-03-18 End date 2024-11-01 2024-11-01" at bounding box center [266, 123] width 207 height 10
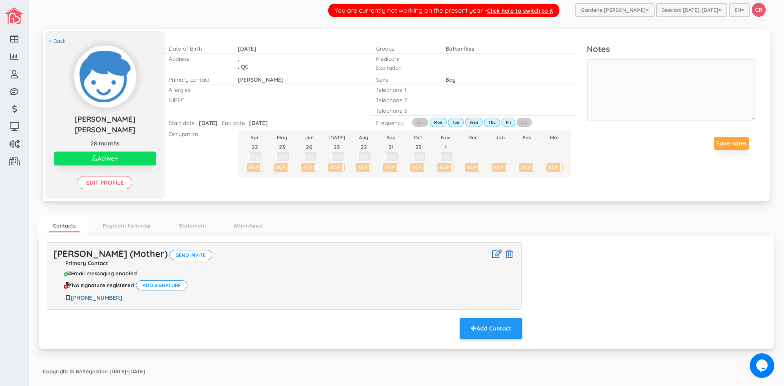
click at [265, 120] on span "2024-11-01" at bounding box center [258, 122] width 19 height 7
click at [212, 166] on div "Occupation Apr May Jun Jul Aug Sep Oct Nov Dec Jan Feb Mar 22 23 20 23 22 21 23…" at bounding box center [370, 153] width 415 height 49
click at [147, 159] on button "Active" at bounding box center [105, 158] width 102 height 14
click at [89, 189] on link "Inactive" at bounding box center [105, 190] width 87 height 13
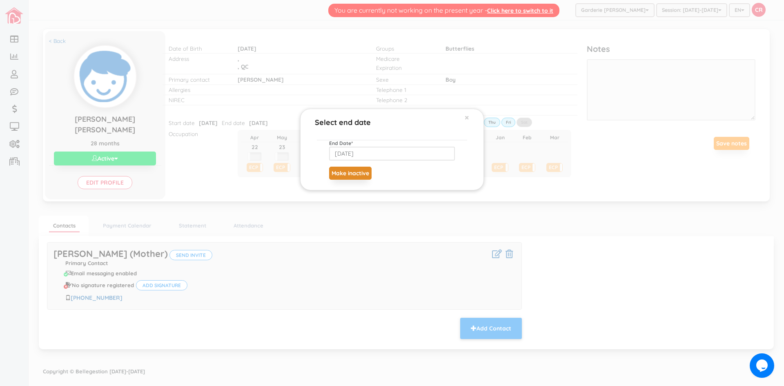
click at [364, 169] on button "Make inactive" at bounding box center [350, 173] width 42 height 13
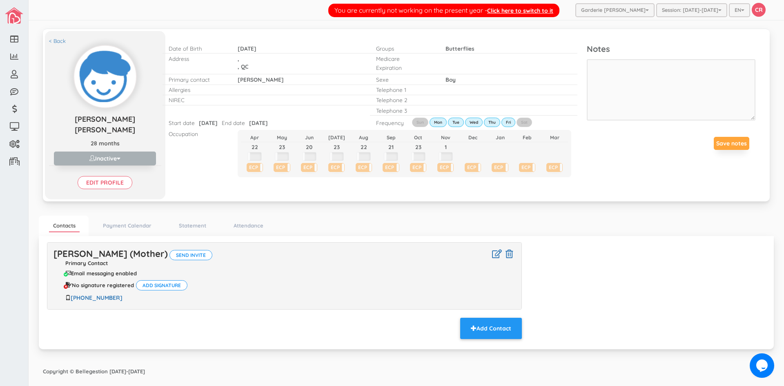
click at [207, 184] on div "Date of Birth 2023-04-26 2023-04-26 Address , , QC NL PE NS NB QC ON MB SK AB B…" at bounding box center [376, 110] width 422 height 151
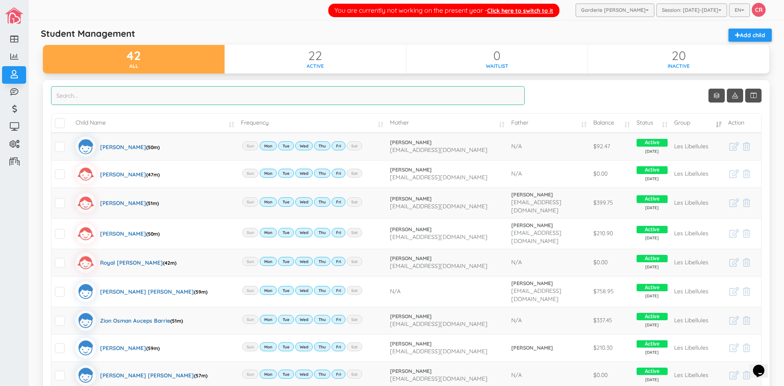
click at [285, 98] on input "search" at bounding box center [288, 95] width 474 height 19
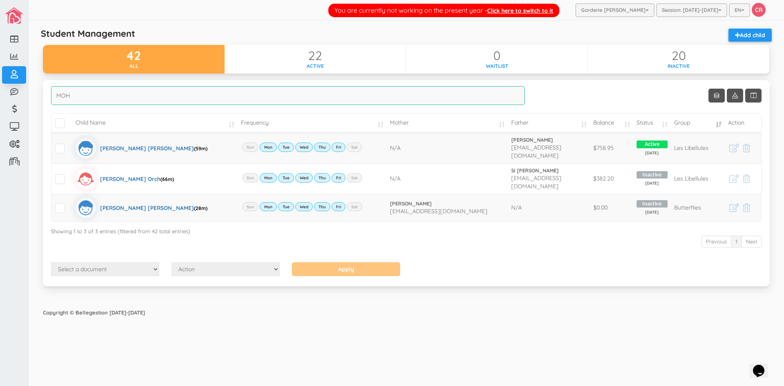
type input "MOH"
drag, startPoint x: 93, startPoint y: 93, endPoint x: 51, endPoint y: 85, distance: 41.9
click at [51, 85] on div "Show Columns Child Name Email Frequency Mother Father Appartment House Number S…" at bounding box center [406, 183] width 727 height 207
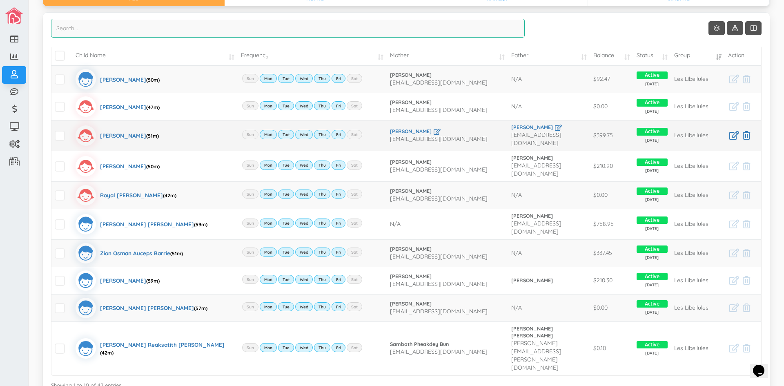
scroll to position [120, 0]
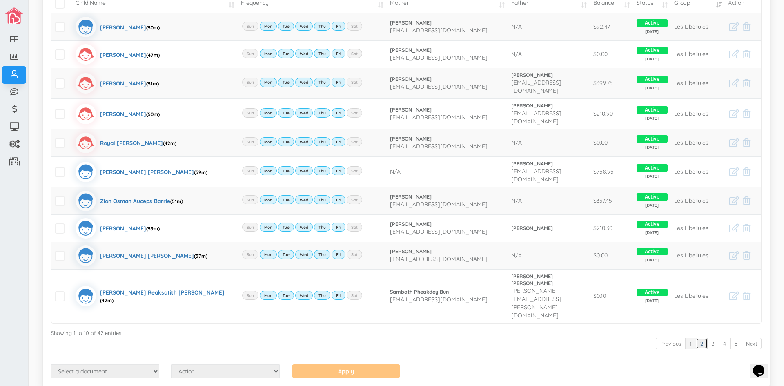
click at [697, 338] on link "2" at bounding box center [702, 344] width 12 height 12
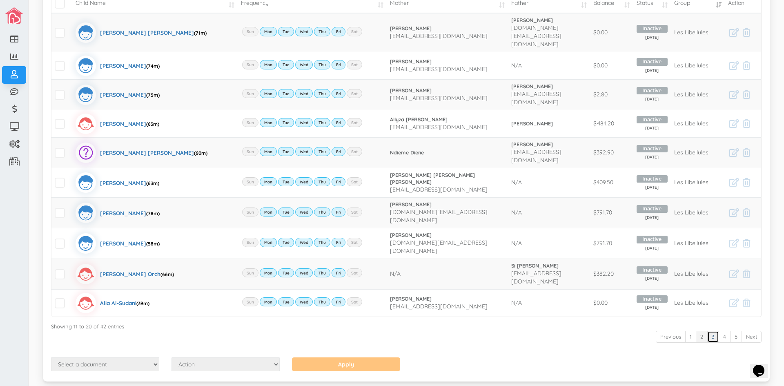
click at [707, 331] on link "3" at bounding box center [713, 337] width 12 height 12
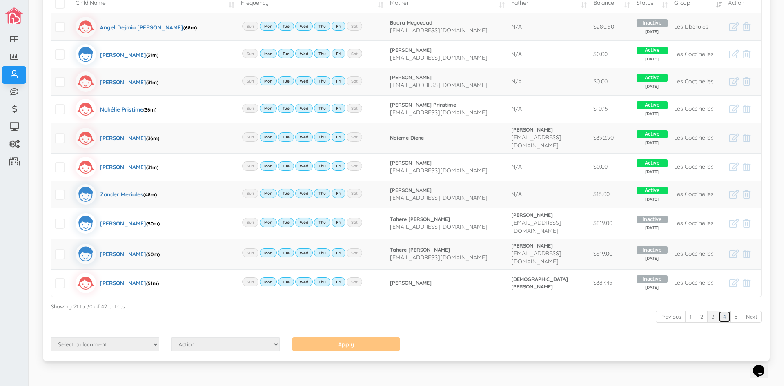
click at [719, 311] on link "4" at bounding box center [725, 317] width 12 height 12
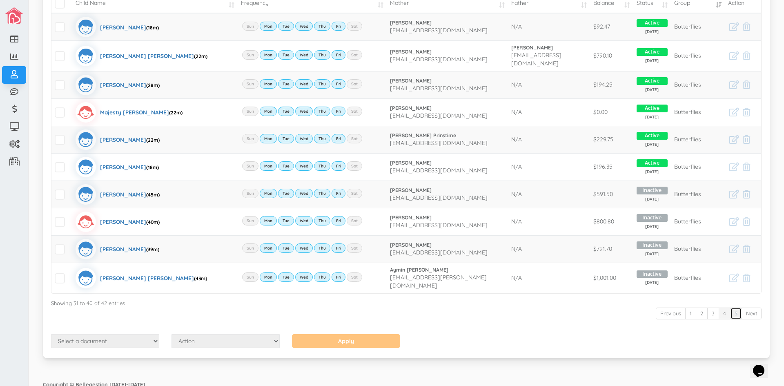
click at [730, 308] on link "5" at bounding box center [736, 313] width 12 height 12
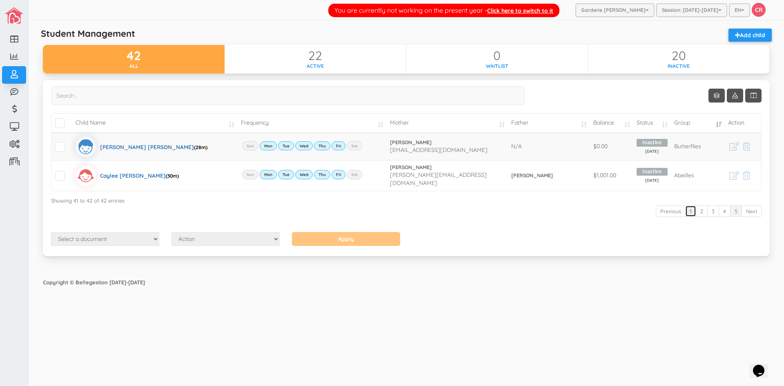
click at [691, 212] on link "1" at bounding box center [690, 211] width 11 height 12
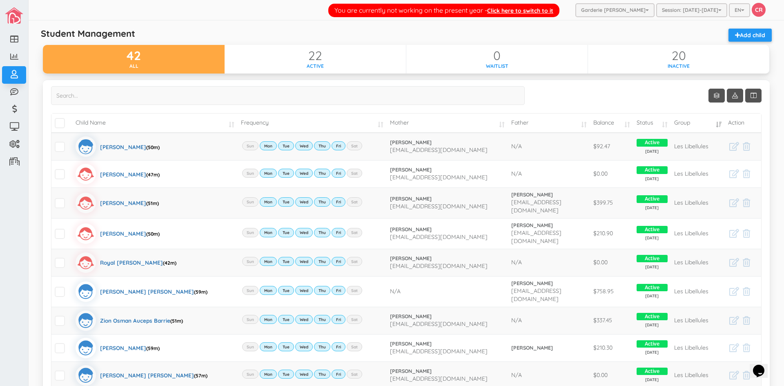
click at [240, 26] on div "Student Management Add child 42 all 22 active 0 waitlist 20 inactive Show Colum…" at bounding box center [406, 273] width 735 height 498
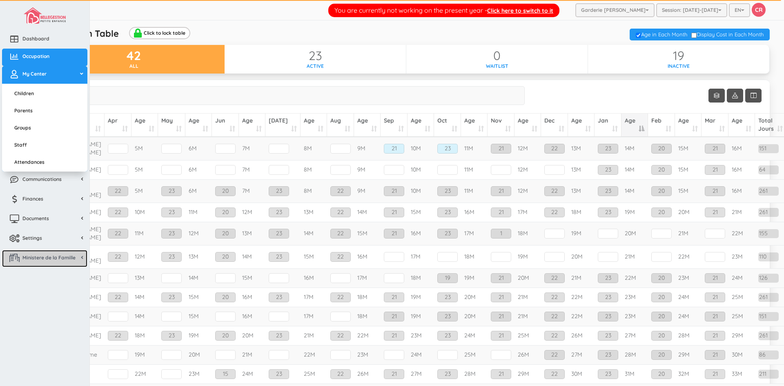
click at [37, 257] on span "Ministere de la Famille" at bounding box center [48, 257] width 53 height 7
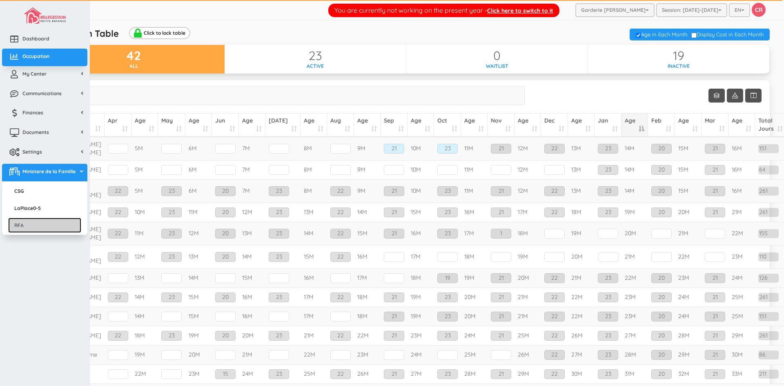
click at [33, 225] on link "RFA" at bounding box center [44, 225] width 73 height 15
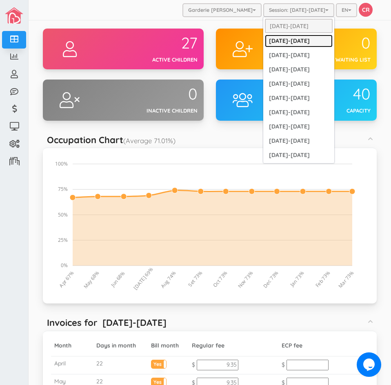
click at [285, 41] on link "[DATE]-[DATE]" at bounding box center [299, 41] width 68 height 13
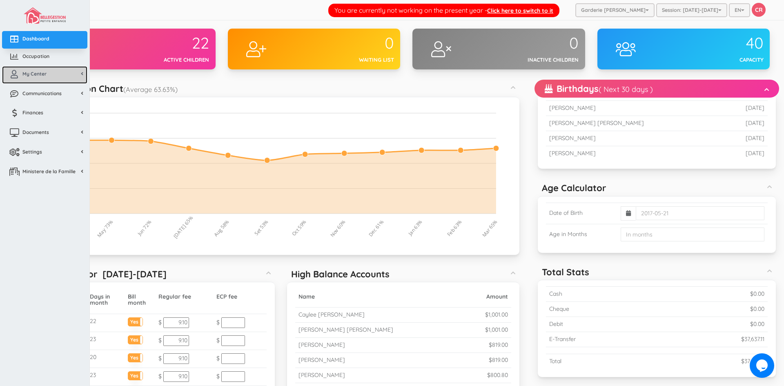
click at [28, 73] on span "My Center" at bounding box center [34, 73] width 24 height 7
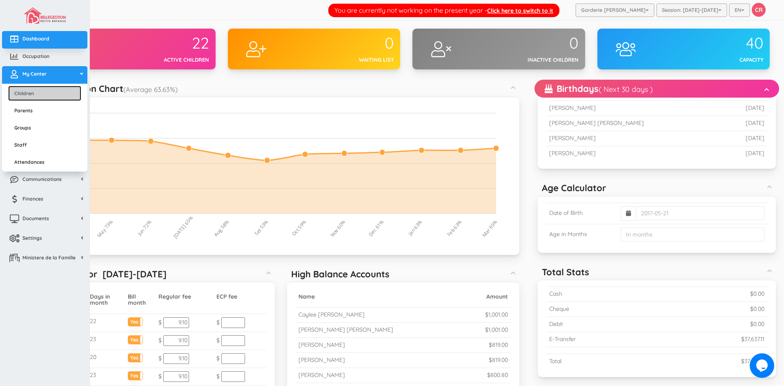
click at [27, 91] on link "Children" at bounding box center [44, 93] width 73 height 15
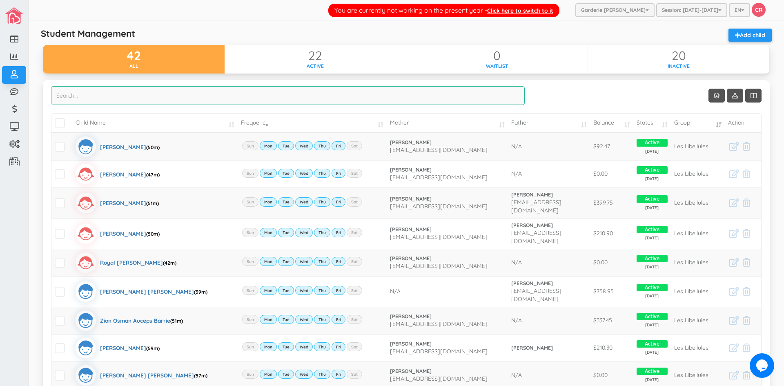
click at [82, 98] on input "search" at bounding box center [288, 95] width 474 height 19
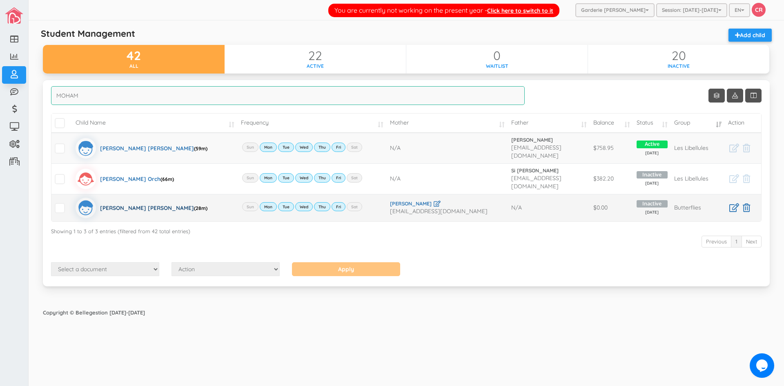
type input "MOHAM"
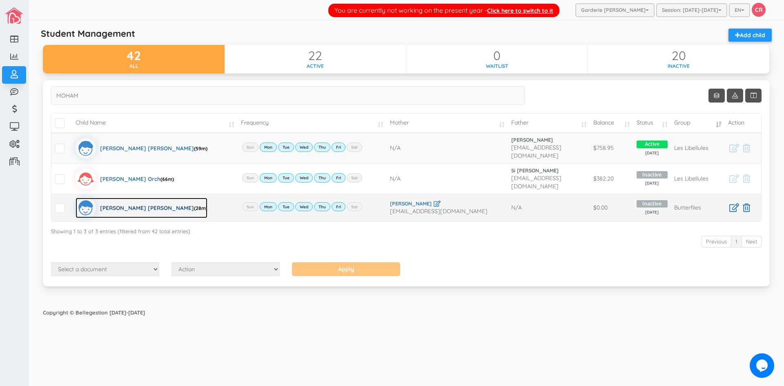
click at [156, 199] on div "mohamed Ayaan Ali Jimenez Peralta (28m)" at bounding box center [153, 208] width 107 height 20
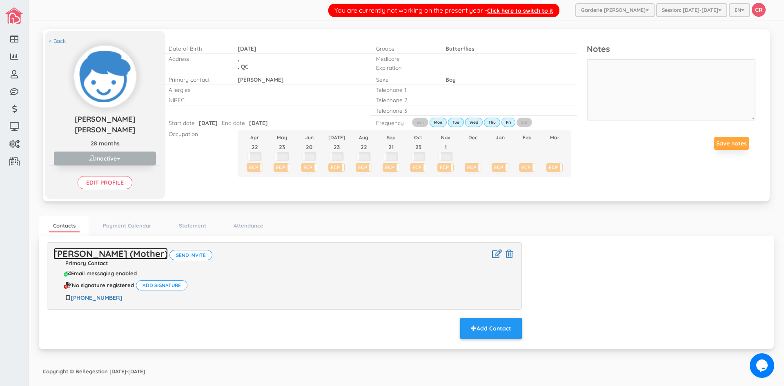
click at [134, 255] on link "[PERSON_NAME] (Mother)" at bounding box center [110, 253] width 114 height 11
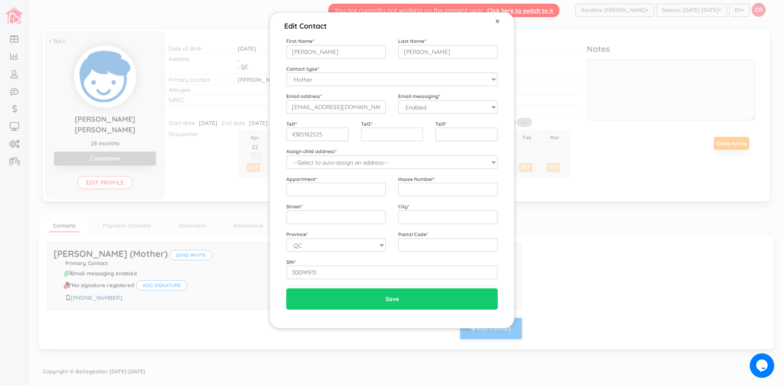
click at [498, 18] on span "×" at bounding box center [497, 21] width 4 height 11
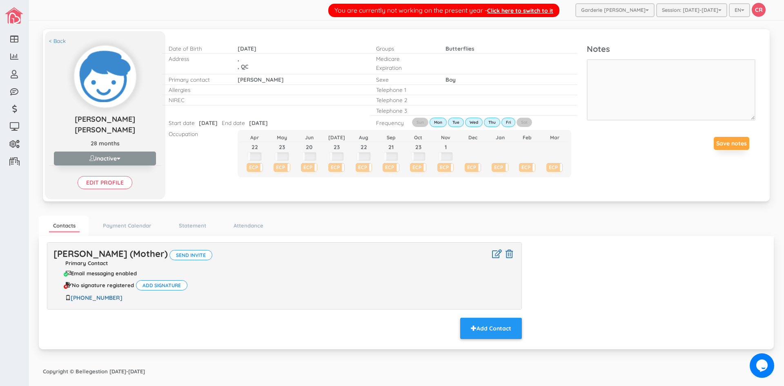
click at [110, 153] on button "Inactive" at bounding box center [105, 158] width 102 height 14
click at [96, 174] on link "Active" at bounding box center [105, 174] width 87 height 13
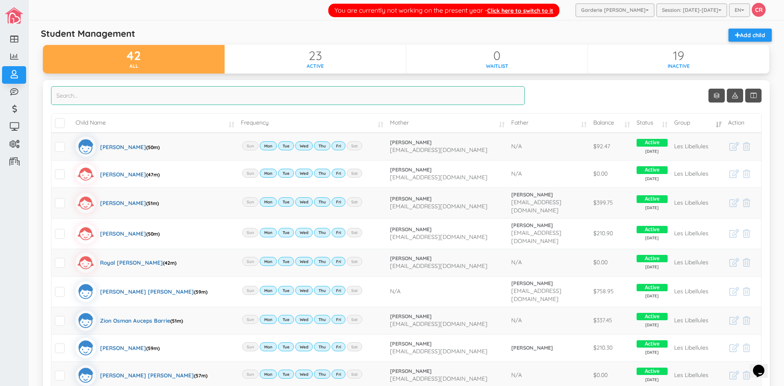
click at [68, 92] on input "search" at bounding box center [288, 95] width 474 height 19
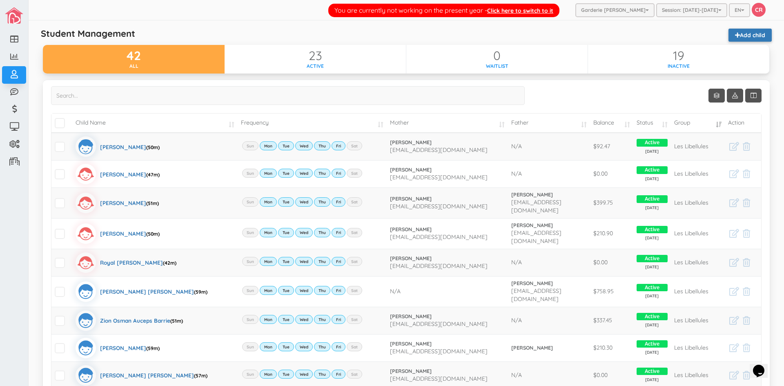
click at [735, 34] on link "Add child" at bounding box center [749, 35] width 43 height 13
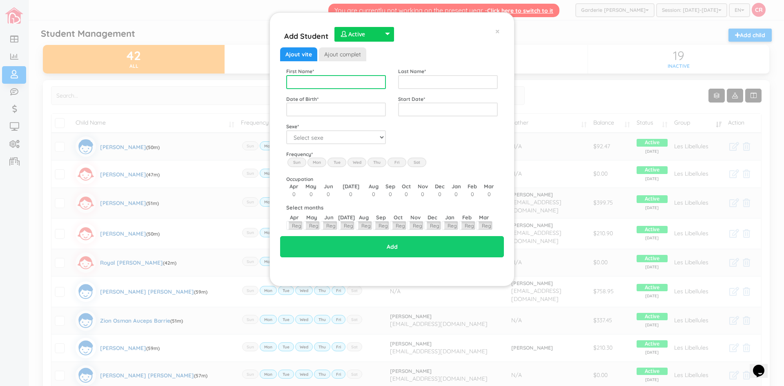
click at [295, 76] on input "text" at bounding box center [336, 82] width 100 height 14
type input "k"
type input "[PERSON_NAME]"
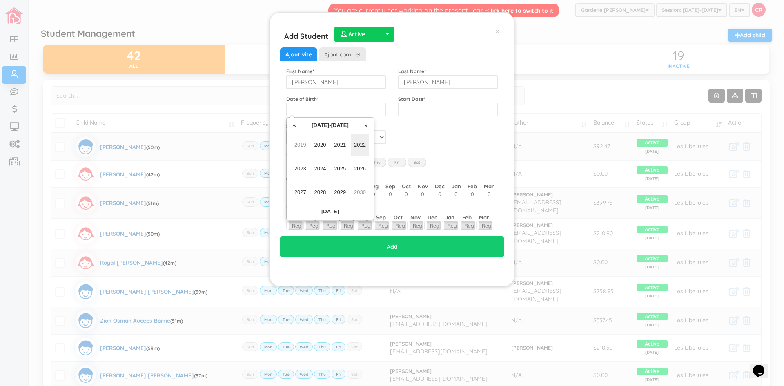
click at [360, 144] on span "2022" at bounding box center [360, 145] width 18 height 22
click at [339, 167] on span "[DATE]" at bounding box center [340, 169] width 18 height 22
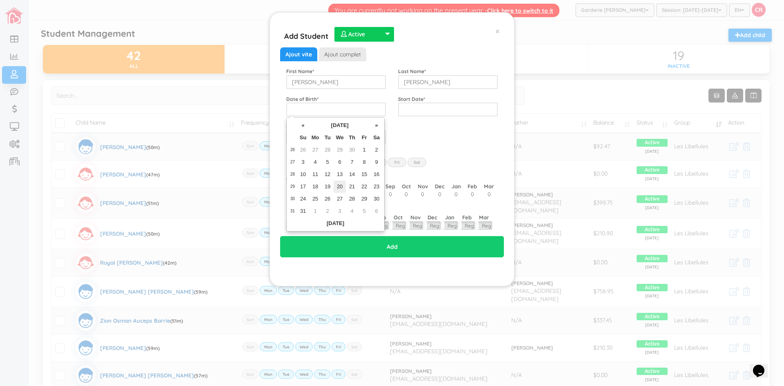
click at [337, 187] on td "20" at bounding box center [340, 186] width 12 height 12
type input "[DATE]"
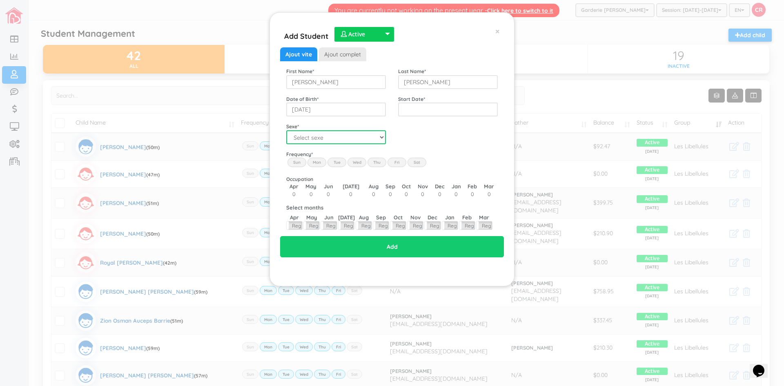
click at [380, 140] on select "Select sexe Boy Girl" at bounding box center [336, 137] width 100 height 14
select select "2"
click at [286, 130] on select "Select sexe Boy Girl" at bounding box center [336, 137] width 100 height 14
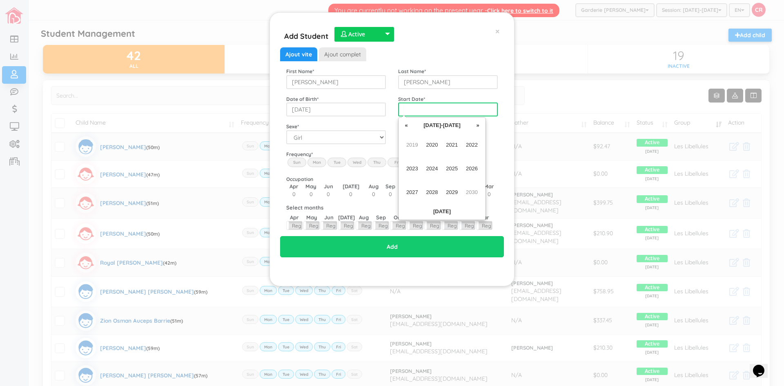
click at [407, 110] on input "text" at bounding box center [448, 109] width 100 height 14
click at [430, 169] on span "2024" at bounding box center [432, 169] width 18 height 22
click at [452, 144] on span "Mar" at bounding box center [452, 145] width 18 height 22
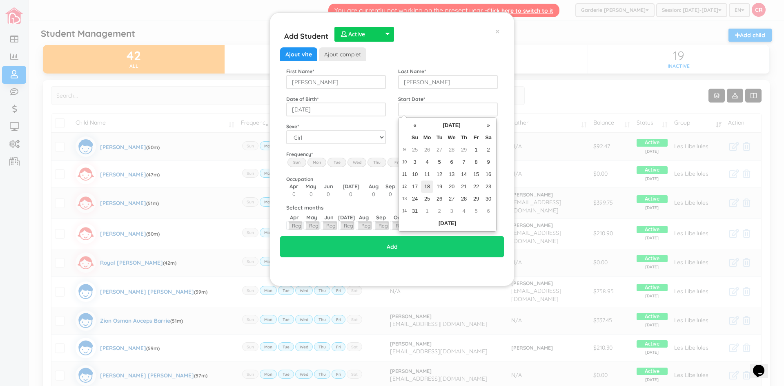
click at [430, 189] on td "18" at bounding box center [427, 186] width 12 height 12
type input "[DATE]"
click at [317, 163] on label "Mon" at bounding box center [316, 162] width 19 height 9
click at [0, 0] on input "Mon" at bounding box center [0, 0] width 0 height 0
click at [332, 161] on label "Tue" at bounding box center [336, 162] width 19 height 9
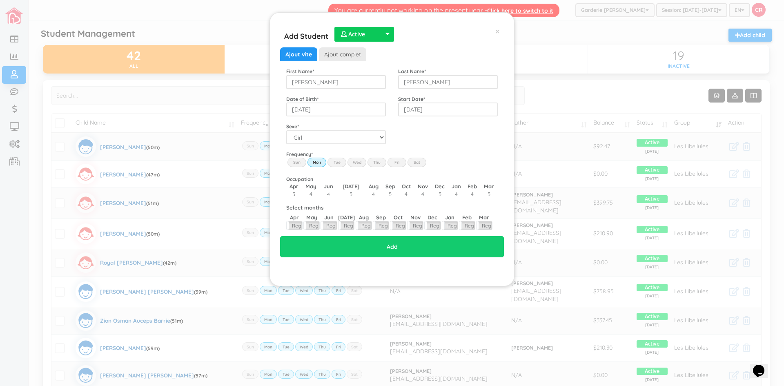
click at [0, 0] on input "Tue" at bounding box center [0, 0] width 0 height 0
drag, startPoint x: 350, startPoint y: 162, endPoint x: 355, endPoint y: 162, distance: 4.9
click at [351, 162] on label "Wed" at bounding box center [356, 162] width 19 height 9
click at [0, 0] on input "Wed" at bounding box center [0, 0] width 0 height 0
click at [376, 161] on label "Thu" at bounding box center [376, 162] width 19 height 9
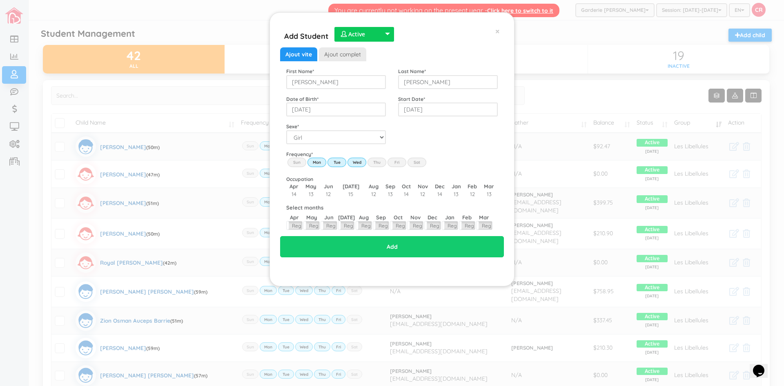
click at [0, 0] on input "Thu" at bounding box center [0, 0] width 0 height 0
click at [396, 160] on label "Fri" at bounding box center [396, 162] width 19 height 9
click at [0, 0] on input "Fri" at bounding box center [0, 0] width 0 height 0
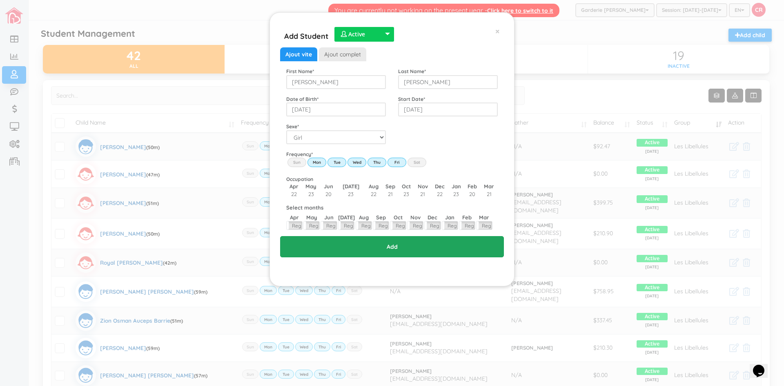
click at [385, 245] on input "Add" at bounding box center [392, 246] width 224 height 21
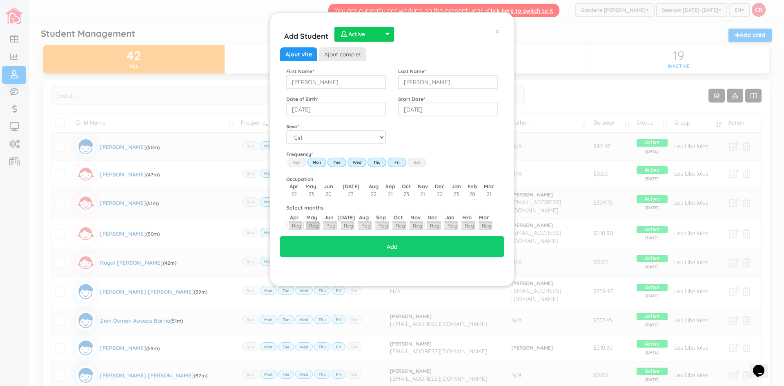
click at [313, 223] on label "Reg" at bounding box center [312, 225] width 16 height 8
click at [329, 225] on label "Reg" at bounding box center [329, 225] width 16 height 8
click at [349, 225] on label "Reg" at bounding box center [346, 225] width 16 height 8
click at [363, 224] on label "Reg" at bounding box center [364, 225] width 16 height 8
click at [298, 225] on label "Reg" at bounding box center [295, 225] width 16 height 8
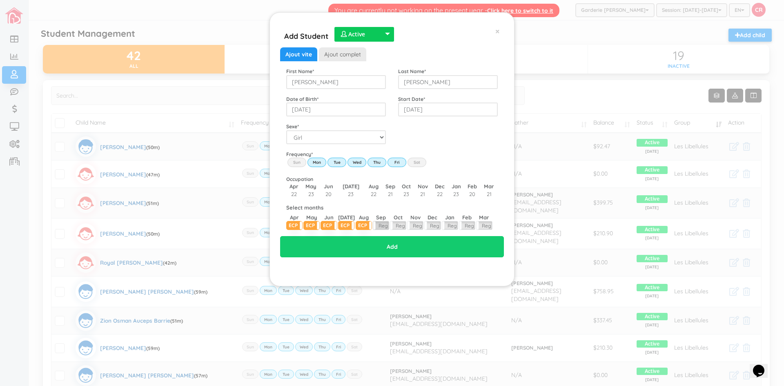
click at [385, 225] on label "Reg" at bounding box center [381, 225] width 16 height 8
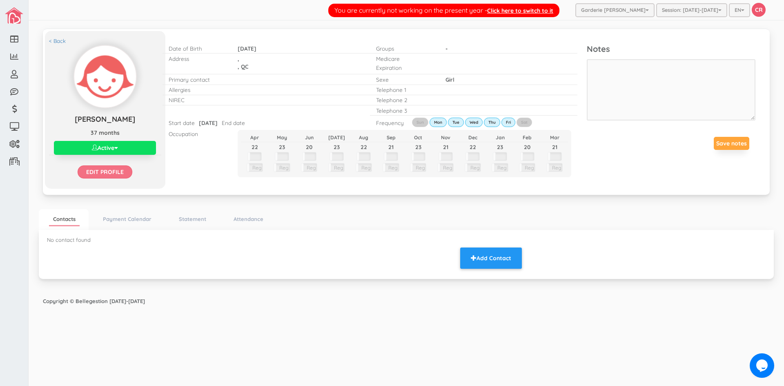
click at [118, 175] on input "Edit profile" at bounding box center [105, 171] width 55 height 13
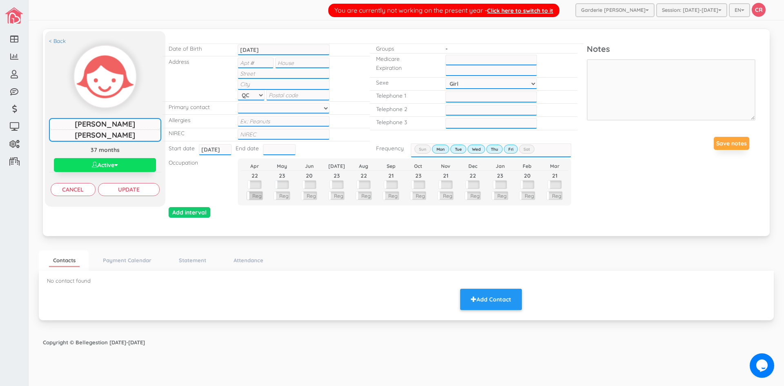
click at [258, 196] on label "Reg" at bounding box center [255, 196] width 16 height 8
click at [285, 197] on label "Reg" at bounding box center [282, 196] width 16 height 8
click at [310, 196] on label "Reg" at bounding box center [309, 196] width 16 height 8
click at [336, 198] on label "Reg" at bounding box center [337, 196] width 16 height 8
click at [365, 194] on label "Reg" at bounding box center [364, 196] width 16 height 8
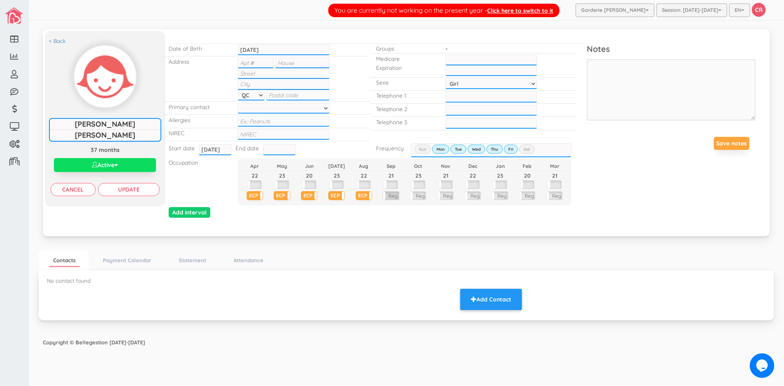
click at [390, 195] on label "Reg" at bounding box center [391, 196] width 16 height 8
click at [419, 196] on label "Reg" at bounding box center [418, 196] width 16 height 8
click at [443, 198] on label "Reg" at bounding box center [446, 196] width 16 height 8
click at [272, 146] on input "text" at bounding box center [279, 149] width 33 height 11
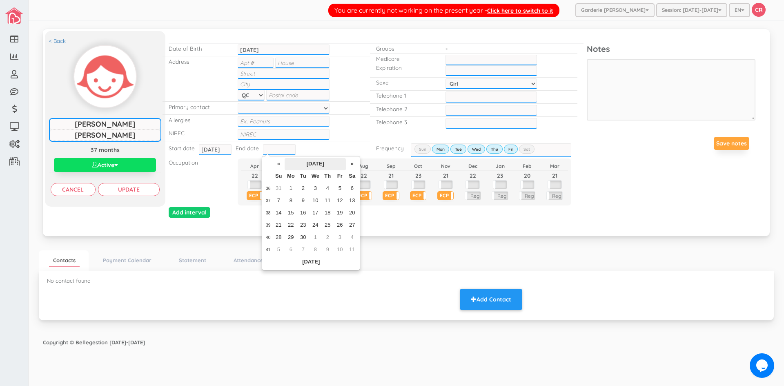
click at [302, 164] on th "[DATE]" at bounding box center [315, 164] width 61 height 12
click at [270, 163] on th "«" at bounding box center [270, 164] width 12 height 12
click at [312, 231] on span "Nov" at bounding box center [316, 231] width 18 height 22
click at [338, 189] on td "1" at bounding box center [340, 189] width 12 height 12
type input "[DATE]"
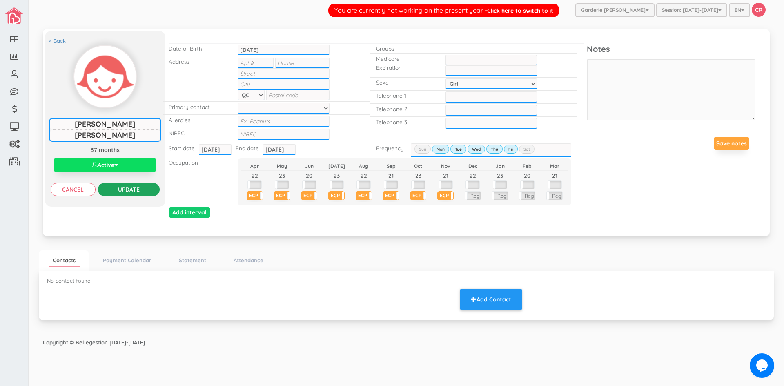
click at [134, 192] on input "Update" at bounding box center [129, 189] width 62 height 13
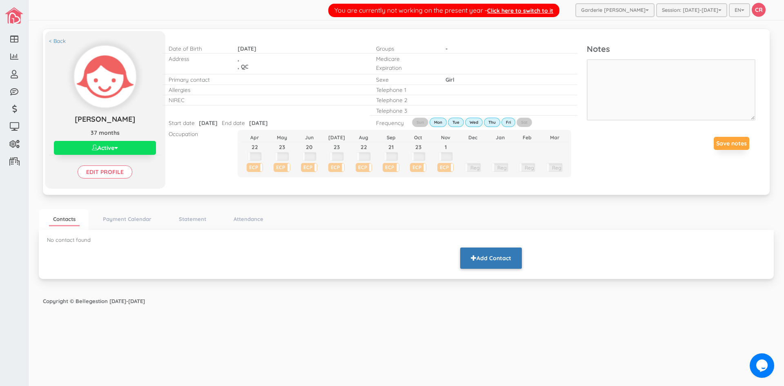
click at [486, 260] on button "Add Contact" at bounding box center [491, 257] width 62 height 21
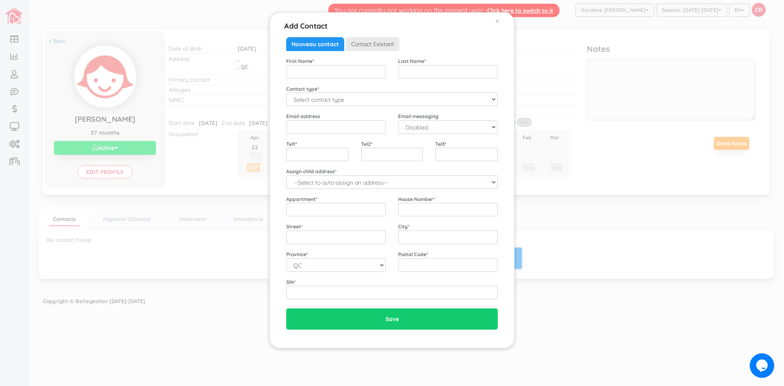
click at [365, 43] on span "Contact Existant" at bounding box center [372, 44] width 53 height 14
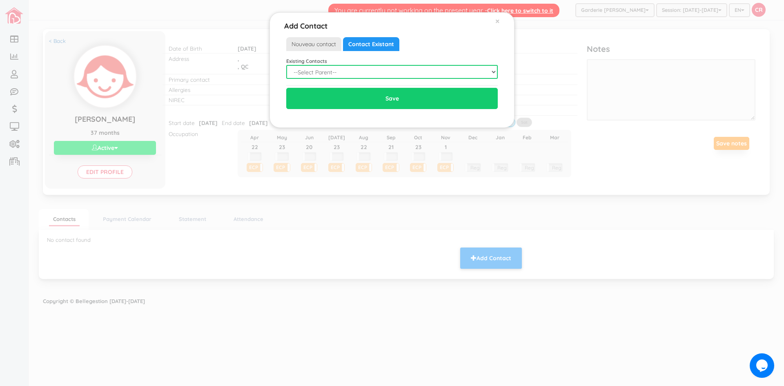
click at [490, 70] on select "--Select Parent-- Not in list [PERSON_NAME] [PERSON_NAME] Allyza [PERSON_NAME] …" at bounding box center [392, 72] width 212 height 14
select select "0"
click at [286, 65] on select "--Select Parent-- Not in list [PERSON_NAME] [PERSON_NAME] Allyza [PERSON_NAME] …" at bounding box center [392, 72] width 212 height 14
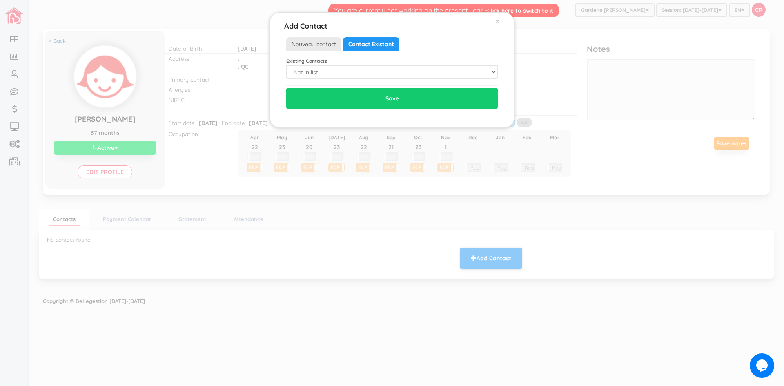
click at [303, 45] on span "Nouveau contact" at bounding box center [313, 44] width 55 height 14
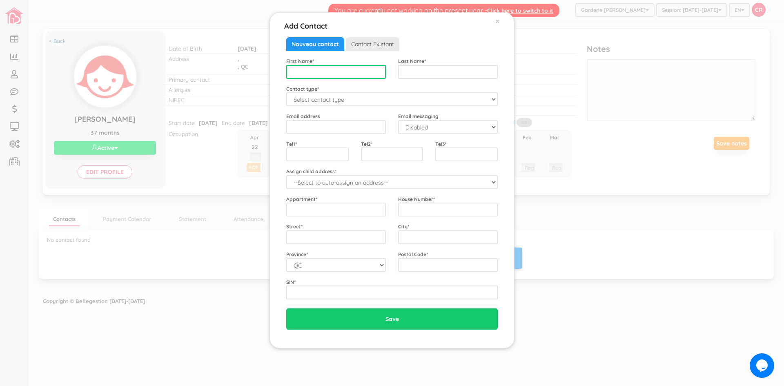
click at [299, 67] on input "text" at bounding box center [336, 72] width 100 height 14
type input "Miriam Irine"
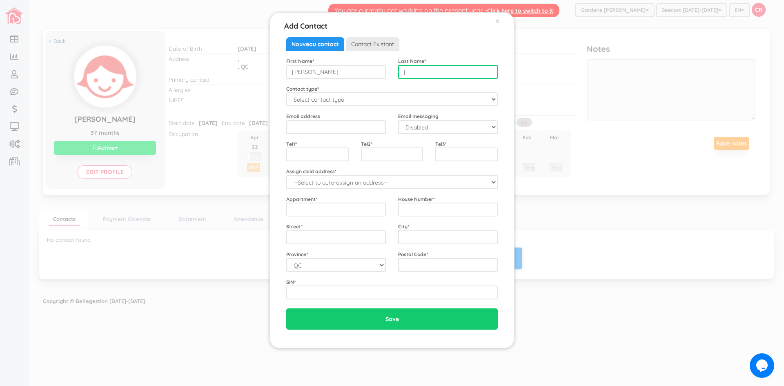
type input "j"
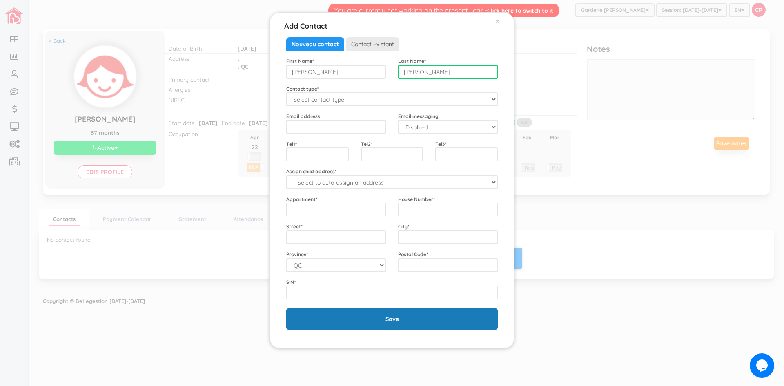
type input "Jimenez Peralta"
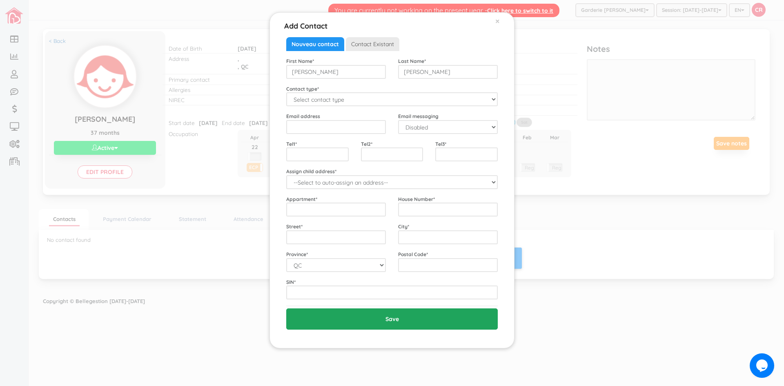
click at [397, 322] on input "Save" at bounding box center [392, 318] width 212 height 21
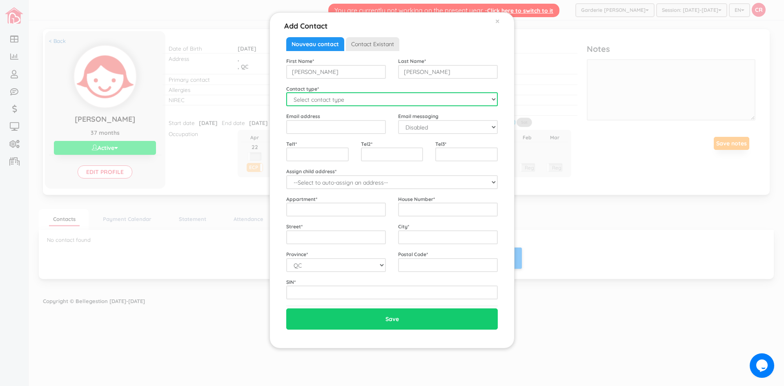
click at [488, 98] on select "Select contact type Mother Father Emergency" at bounding box center [392, 99] width 212 height 14
select select "Mother"
click at [286, 92] on select "Select contact type Mother Father Emergency" at bounding box center [392, 99] width 212 height 14
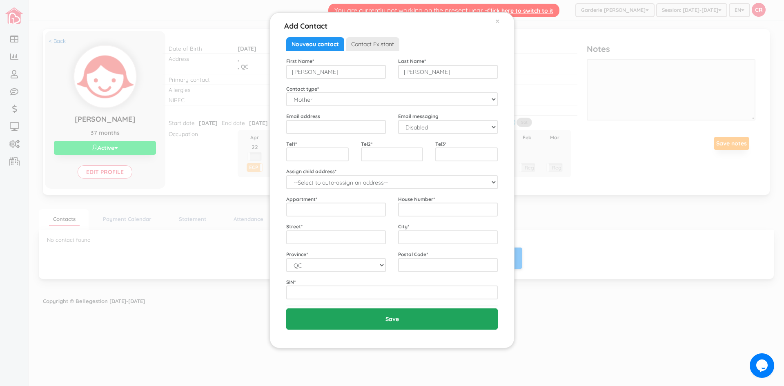
click at [370, 321] on input "Save" at bounding box center [392, 318] width 212 height 21
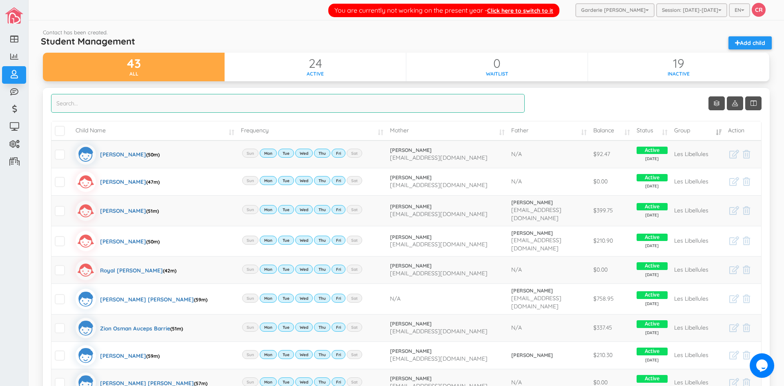
click at [76, 97] on input "search" at bounding box center [288, 103] width 474 height 19
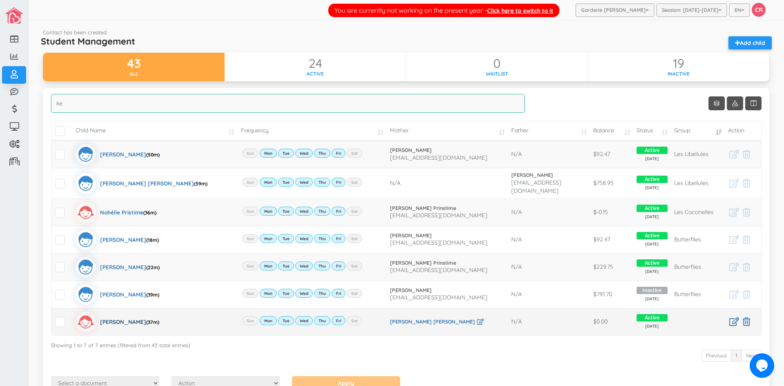
type input "ke"
click at [137, 318] on div "[PERSON_NAME] (37m)" at bounding box center [129, 322] width 59 height 20
click at [137, 318] on div "Kenza Aleeyah Jimenez Peralta (37m)" at bounding box center [129, 322] width 59 height 20
click at [144, 318] on div "Kenza Aleeyah Jimenez Peralta (37m)" at bounding box center [129, 322] width 59 height 20
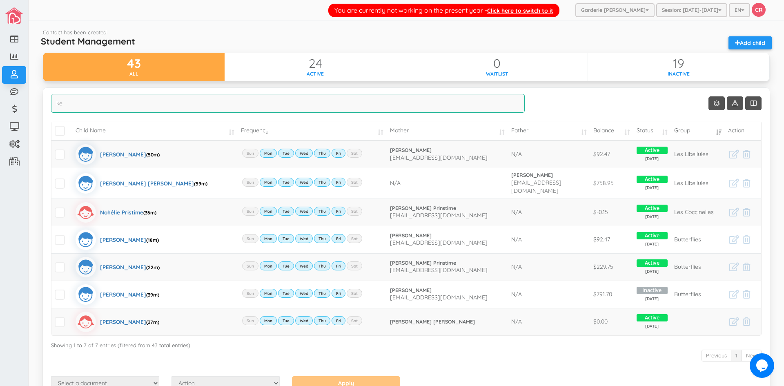
click at [72, 105] on input "ke" at bounding box center [288, 103] width 474 height 19
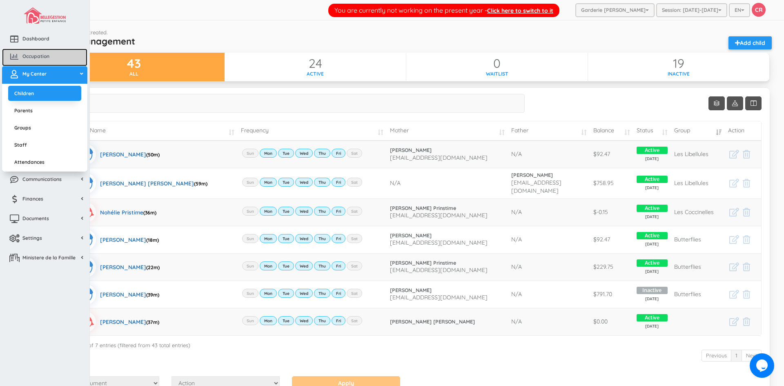
click at [33, 57] on span "Occupation" at bounding box center [35, 56] width 27 height 7
click at [33, 58] on span "Occupation" at bounding box center [35, 56] width 27 height 7
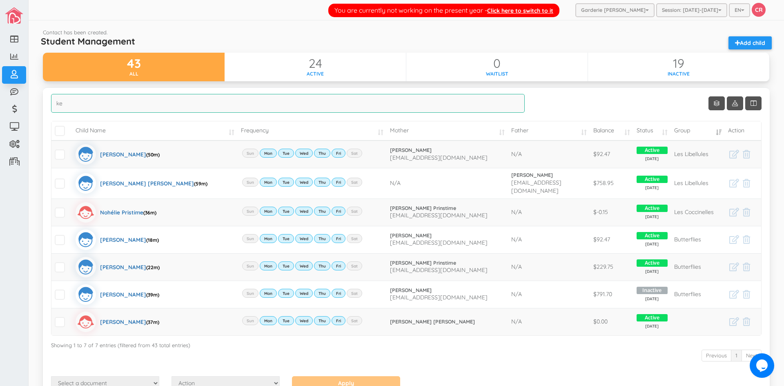
click at [71, 109] on input "ke" at bounding box center [288, 103] width 474 height 19
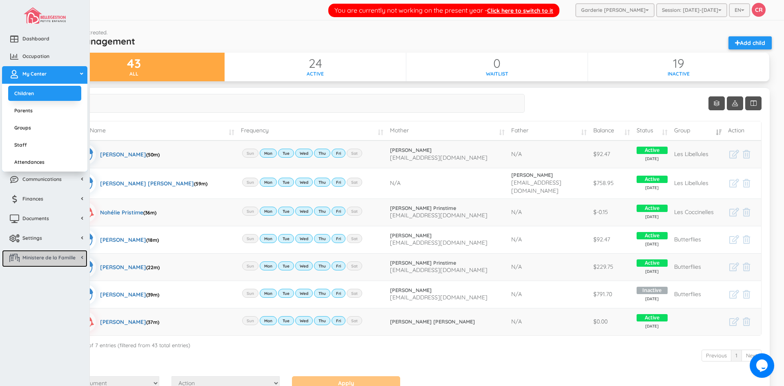
click at [53, 261] on span "Ministere de la Famille" at bounding box center [48, 257] width 53 height 7
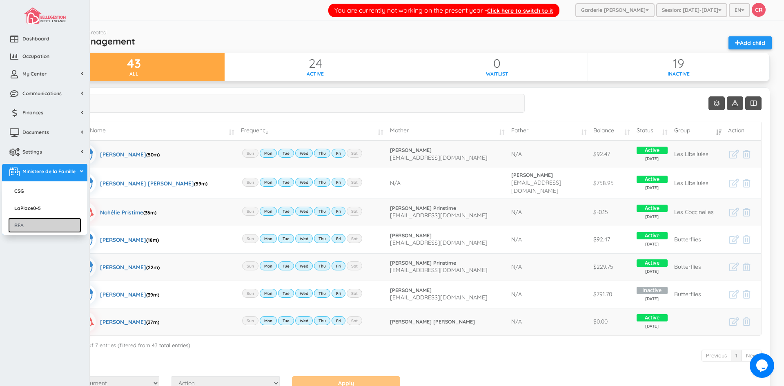
click at [39, 228] on link "RFA" at bounding box center [44, 225] width 73 height 15
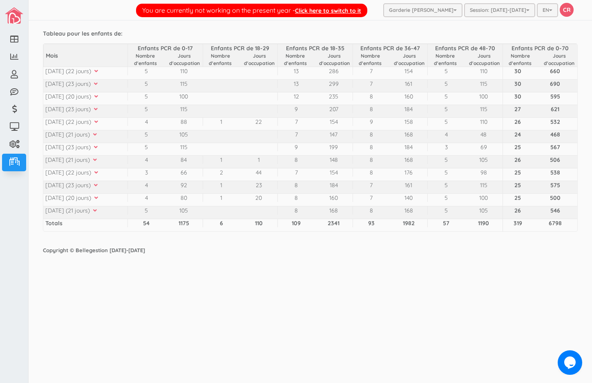
click at [97, 159] on icon at bounding box center [93, 160] width 7 height 6
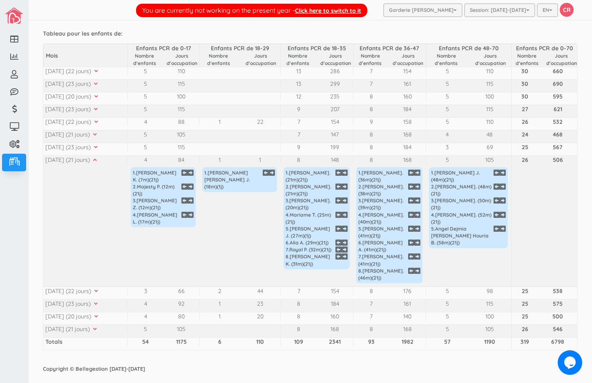
click at [97, 159] on icon at bounding box center [93, 160] width 7 height 6
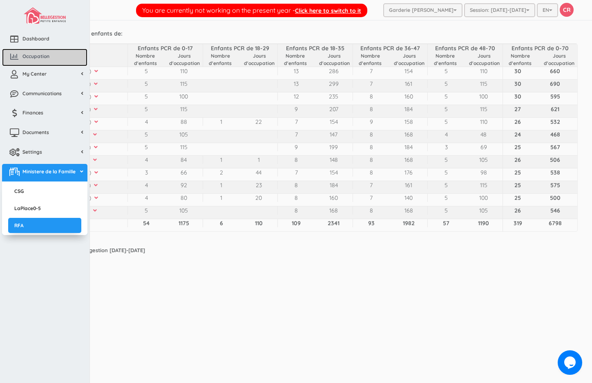
click at [26, 57] on span "Occupation" at bounding box center [35, 56] width 27 height 7
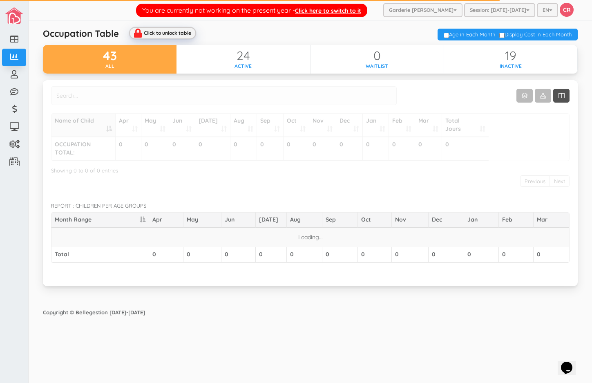
click at [146, 31] on div "Click to unlock table" at bounding box center [167, 32] width 47 height 5
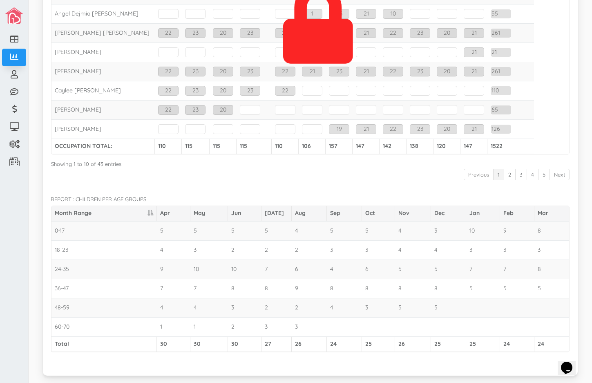
scroll to position [209, 0]
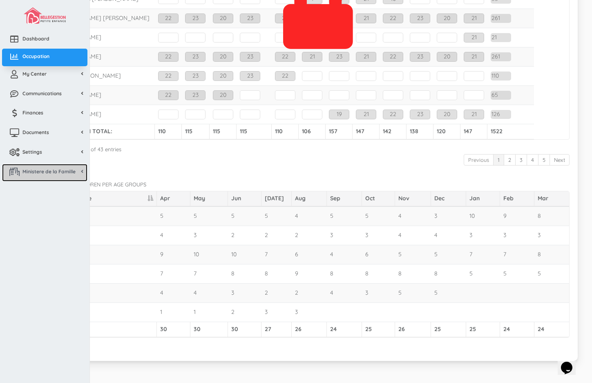
click at [36, 172] on span "Ministere de la Famille" at bounding box center [48, 171] width 53 height 7
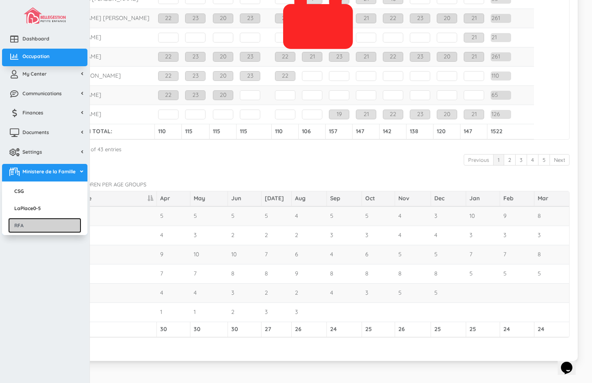
click at [29, 228] on link "RFA" at bounding box center [44, 225] width 73 height 15
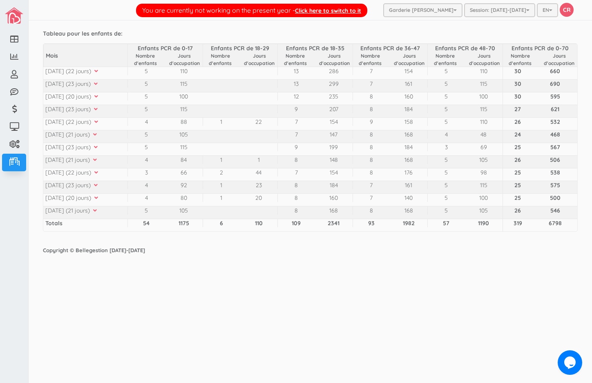
click at [392, 330] on div "You are currently not working on the present year - Click here to switch to it …" at bounding box center [310, 191] width 563 height 383
click at [256, 335] on div "You are currently not working on the present year - Click here to switch to it …" at bounding box center [310, 191] width 563 height 383
drag, startPoint x: 421, startPoint y: 375, endPoint x: 411, endPoint y: 361, distance: 17.3
click at [411, 361] on div "You are currently not working on the present year - Click here to switch to it …" at bounding box center [310, 191] width 563 height 383
drag, startPoint x: 404, startPoint y: 334, endPoint x: 147, endPoint y: 329, distance: 257.7
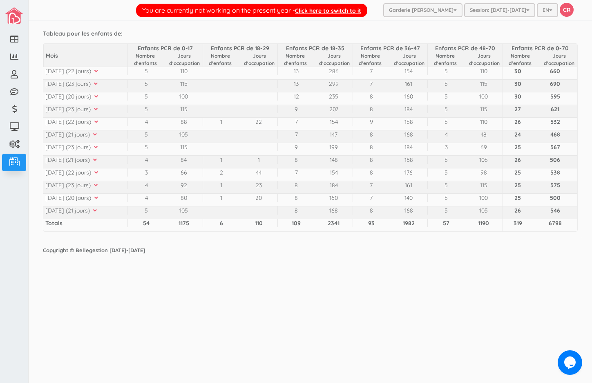
click at [147, 329] on div "You are currently not working on the present year - Click here to switch to it …" at bounding box center [310, 191] width 563 height 383
click at [305, 278] on div "You are currently not working on the present year - Click here to switch to it …" at bounding box center [310, 191] width 563 height 383
click at [98, 72] on icon at bounding box center [94, 71] width 7 height 6
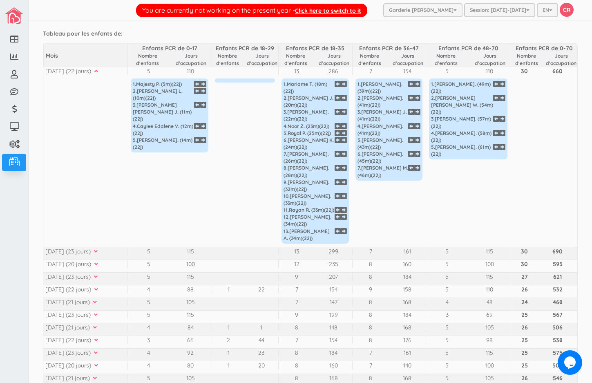
click at [97, 324] on icon at bounding box center [93, 327] width 7 height 6
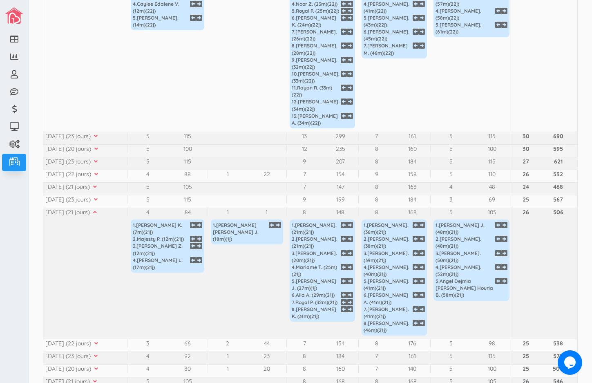
scroll to position [122, 0]
click at [524, 45] on td "30" at bounding box center [525, 37] width 27 height 187
click at [523, 45] on td "30" at bounding box center [525, 37] width 27 height 187
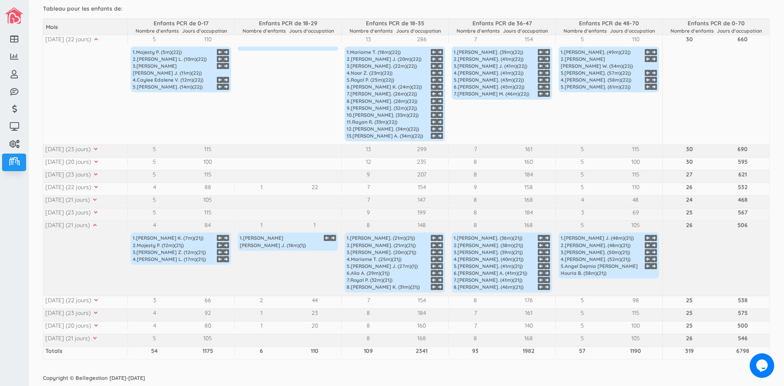
scroll to position [25, 0]
click at [98, 39] on icon at bounding box center [94, 39] width 7 height 6
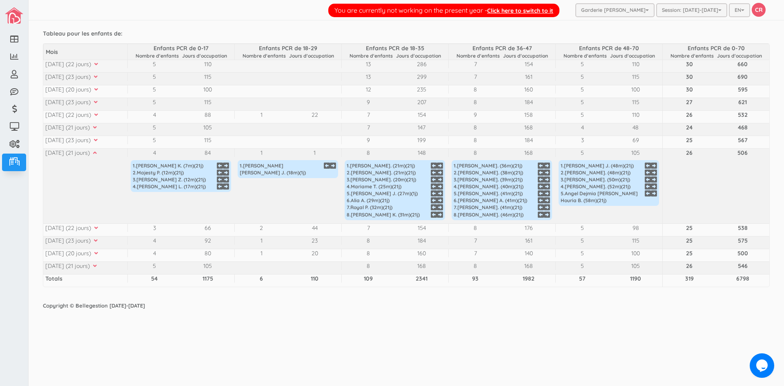
scroll to position [0, 0]
click at [97, 150] on icon at bounding box center [93, 153] width 7 height 6
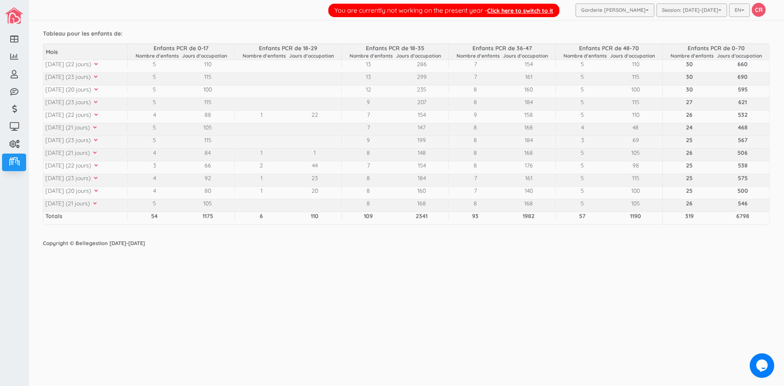
click at [98, 138] on icon at bounding box center [94, 140] width 7 height 6
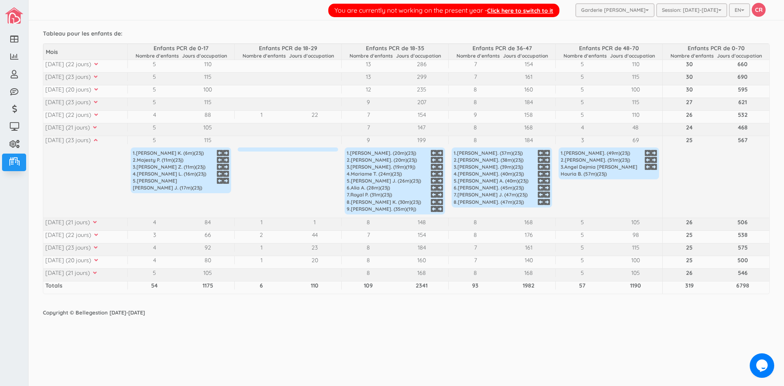
click at [417, 187] on div "6 . [PERSON_NAME] ( 28 m)( 23 j)" at bounding box center [395, 187] width 96 height 7
click at [436, 334] on div "You are currently not working on the present year - Click here to switch to it …" at bounding box center [406, 193] width 755 height 386
click at [98, 141] on icon at bounding box center [94, 140] width 7 height 6
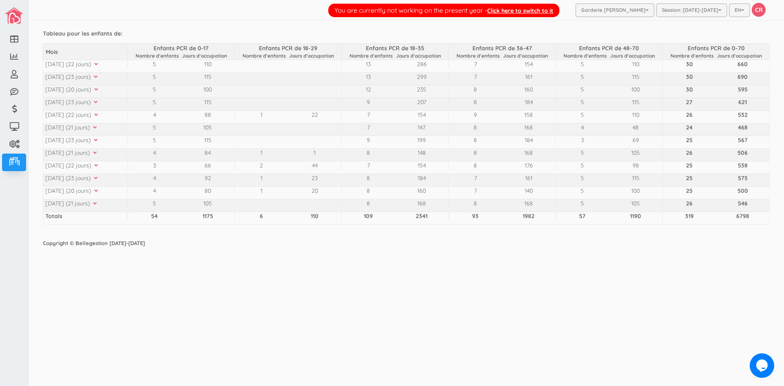
click at [98, 89] on icon at bounding box center [94, 90] width 7 height 6
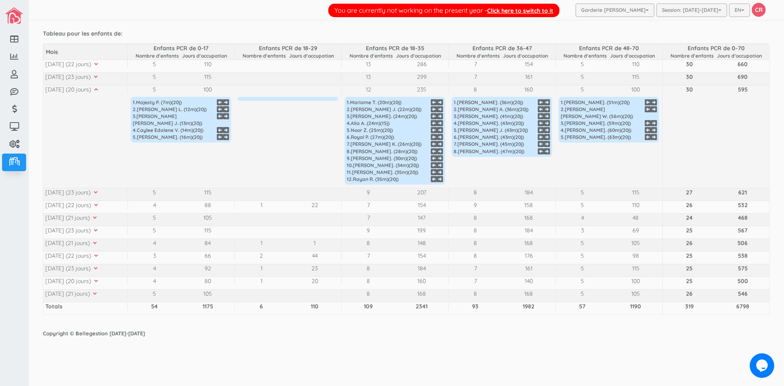
click at [481, 177] on td "8 160 1 . [PERSON_NAME] ( 36 m)( 20 j) 2 . [PERSON_NAME] ( 36 m)( 20 j) 3 . [PE…" at bounding box center [501, 136] width 107 height 103
click at [98, 91] on icon at bounding box center [94, 90] width 7 height 6
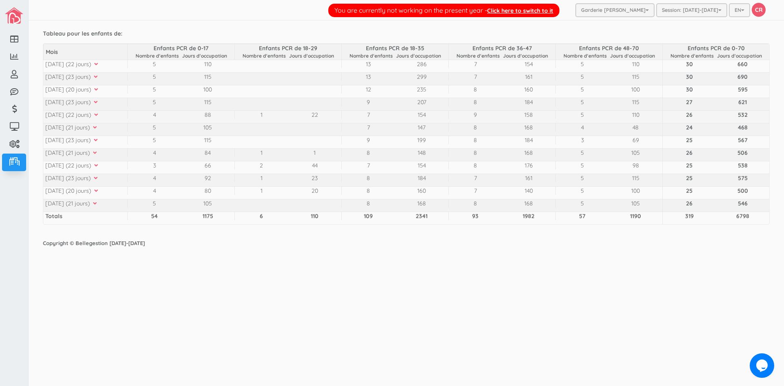
click at [98, 114] on icon at bounding box center [94, 115] width 7 height 6
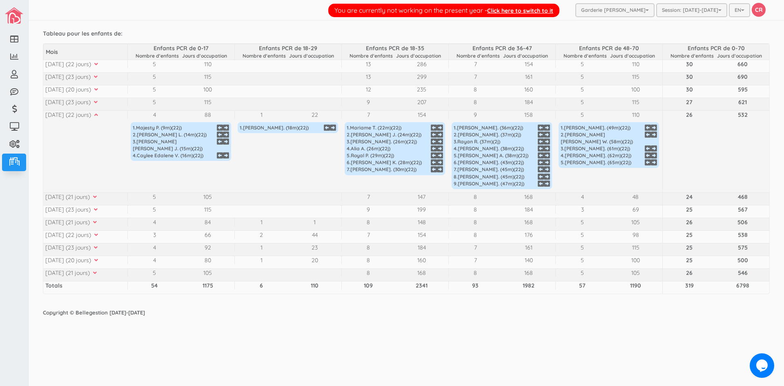
click at [428, 184] on td "7 154 1 . [PERSON_NAME] ( 22 m)( 22 j) 2 . [PERSON_NAME] ( 24 m)( 22 j) 3 . [PE…" at bounding box center [394, 151] width 107 height 82
click at [106, 114] on div "[DATE] (22 jours)" at bounding box center [86, 115] width 82 height 8
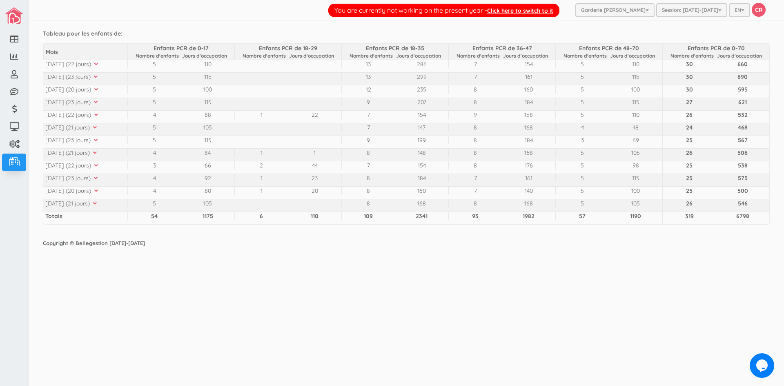
click at [539, 156] on div "168" at bounding box center [528, 153] width 53 height 8
click at [97, 154] on icon at bounding box center [93, 153] width 7 height 6
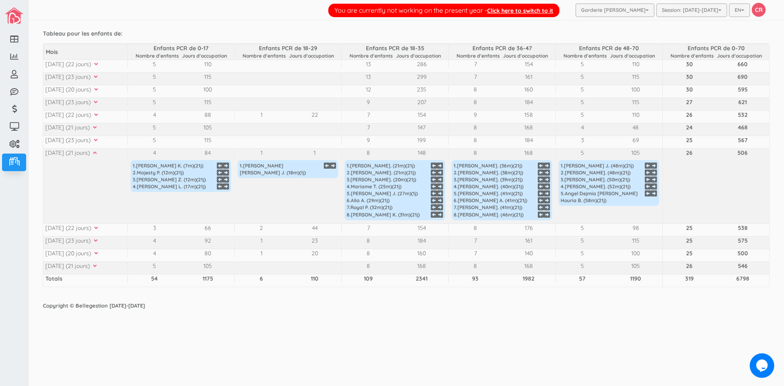
click at [448, 325] on div "You are currently not working on the present year - Click here to switch to it …" at bounding box center [406, 193] width 755 height 386
click at [591, 187] on td "26" at bounding box center [688, 185] width 53 height 75
click at [470, 345] on div "You are currently not working on the present year - Click here to switch to it …" at bounding box center [406, 193] width 755 height 386
click at [519, 343] on div "You are currently not working on the present year - Click here to switch to it …" at bounding box center [406, 193] width 755 height 386
click at [483, 153] on div "8" at bounding box center [474, 153] width 53 height 8
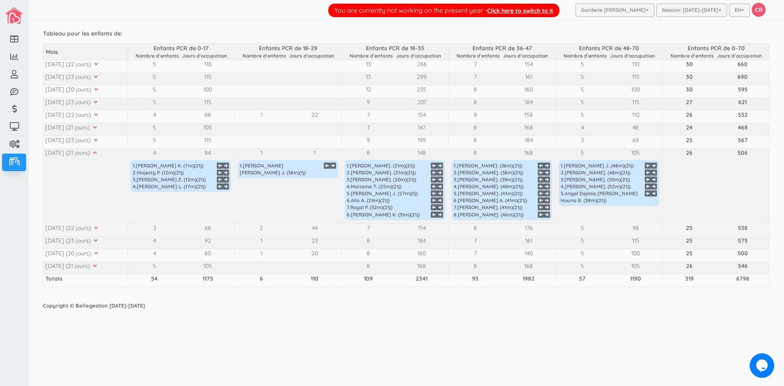
click at [98, 227] on icon at bounding box center [94, 228] width 7 height 6
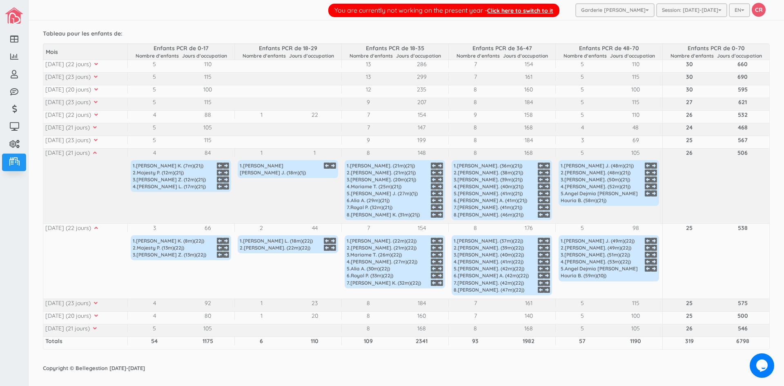
click at [97, 154] on icon at bounding box center [93, 153] width 7 height 6
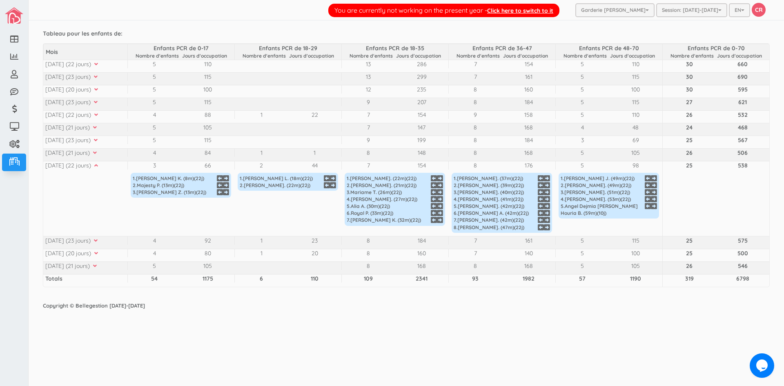
click at [479, 339] on div "You are currently not working on the present year - Click here to switch to it …" at bounding box center [406, 193] width 755 height 386
click at [97, 127] on icon at bounding box center [93, 128] width 7 height 6
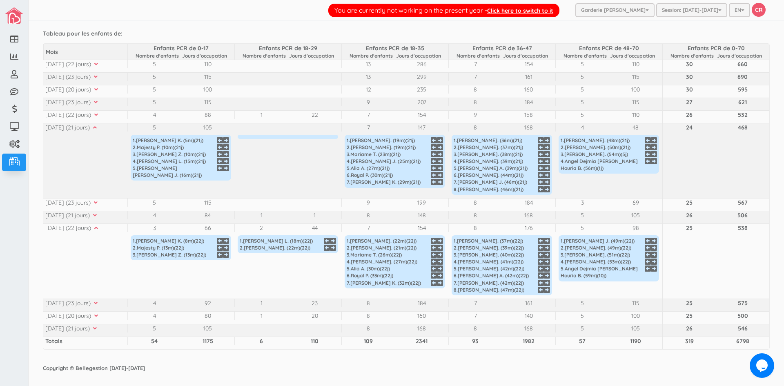
click at [591, 153] on td "24" at bounding box center [688, 160] width 53 height 75
click at [474, 378] on div "You are currently not working on the present year - Click here to switch to it …" at bounding box center [406, 193] width 755 height 386
click at [97, 126] on icon at bounding box center [93, 128] width 7 height 6
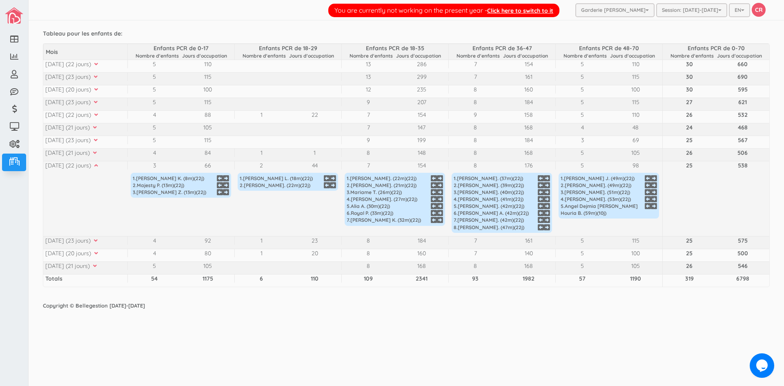
click at [98, 167] on icon at bounding box center [94, 166] width 7 height 6
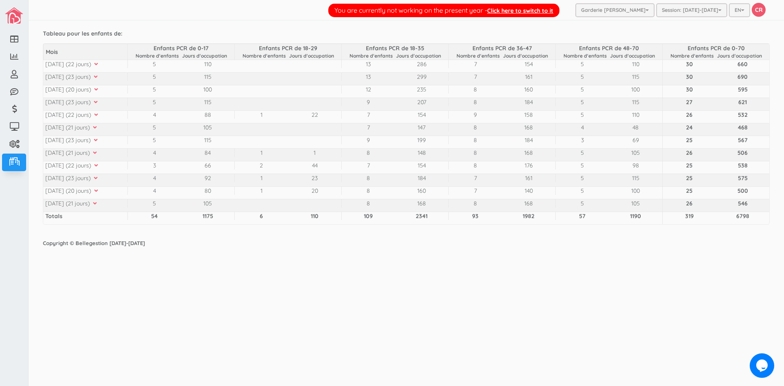
click at [97, 151] on icon at bounding box center [93, 153] width 7 height 6
